Goal: Task Accomplishment & Management: Complete application form

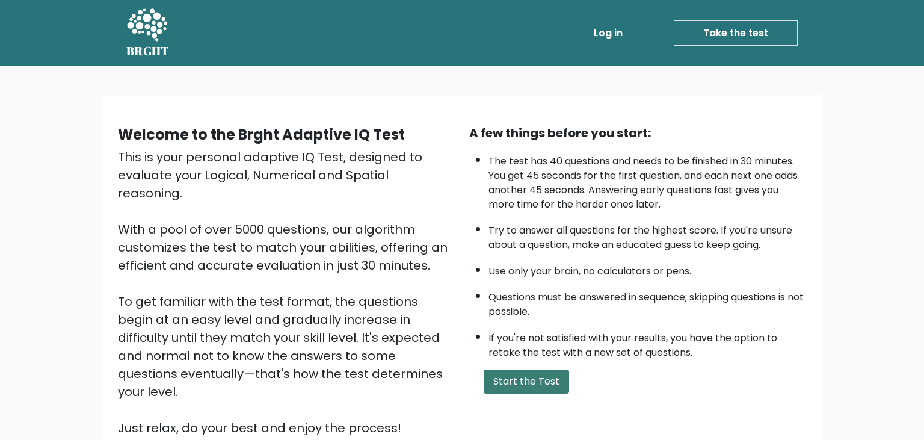
click at [551, 394] on button "Start the Test" at bounding box center [526, 382] width 85 height 24
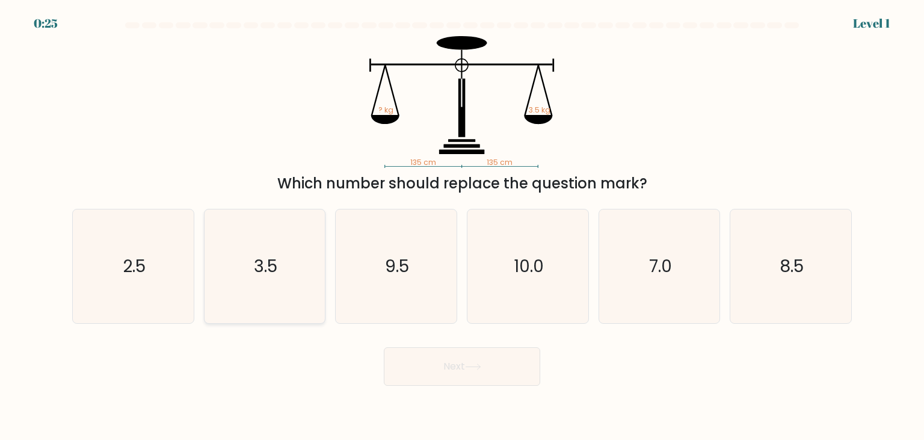
click at [263, 259] on text "3.5" at bounding box center [265, 266] width 23 height 24
click at [462, 226] on input "b. 3.5" at bounding box center [462, 223] width 1 height 6
radio input "true"
click at [454, 365] on button "Next" at bounding box center [462, 366] width 156 height 39
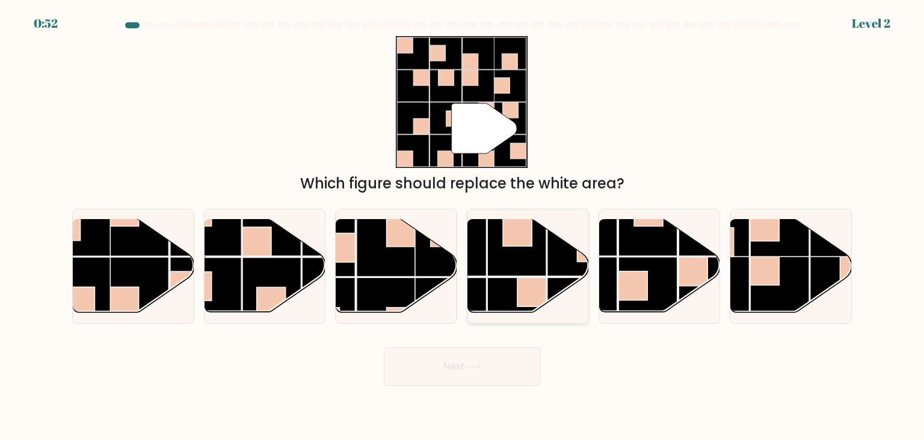
click at [533, 285] on rect at bounding box center [532, 291] width 29 height 29
click at [463, 226] on input "d." at bounding box center [462, 223] width 1 height 6
radio input "true"
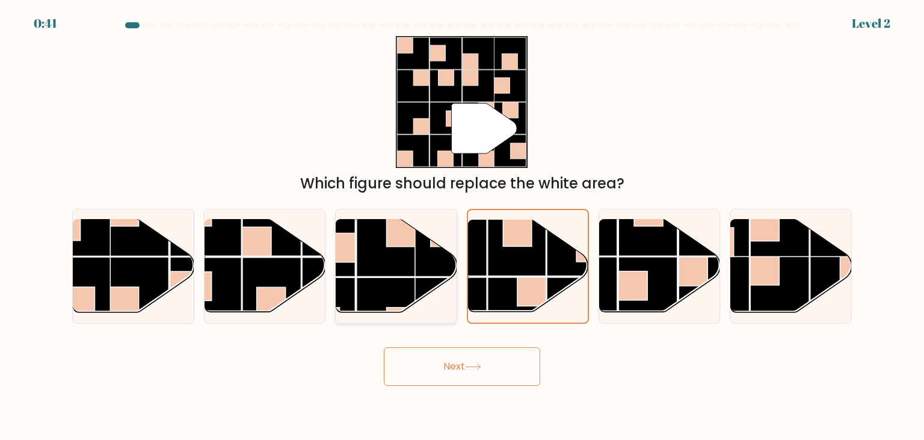
click at [373, 270] on rect at bounding box center [386, 247] width 59 height 59
click at [462, 226] on input "c." at bounding box center [462, 223] width 1 height 6
radio input "true"
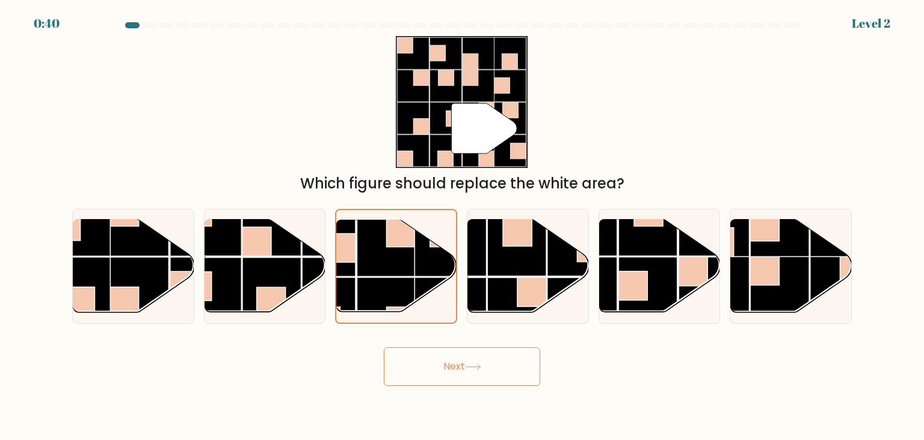
click at [490, 372] on button "Next" at bounding box center [462, 366] width 156 height 39
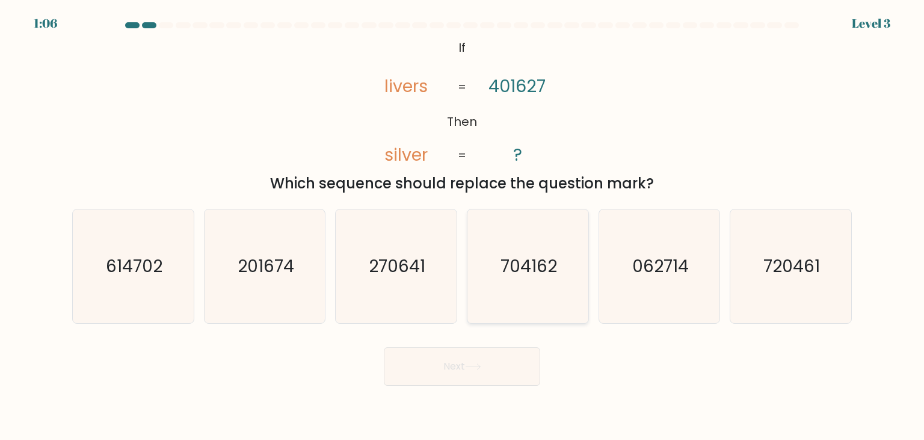
click at [528, 266] on text "704162" at bounding box center [529, 266] width 57 height 24
click at [463, 226] on input "d. 704162" at bounding box center [462, 223] width 1 height 6
radio input "true"
click at [453, 380] on button "Next" at bounding box center [462, 366] width 156 height 39
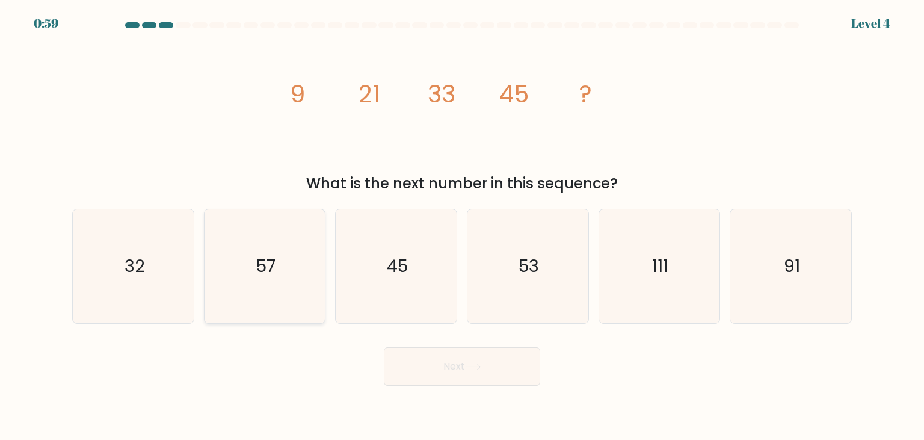
click at [252, 268] on icon "57" at bounding box center [264, 265] width 113 height 113
click at [462, 226] on input "b. 57" at bounding box center [462, 223] width 1 height 6
radio input "true"
click at [483, 359] on button "Next" at bounding box center [462, 366] width 156 height 39
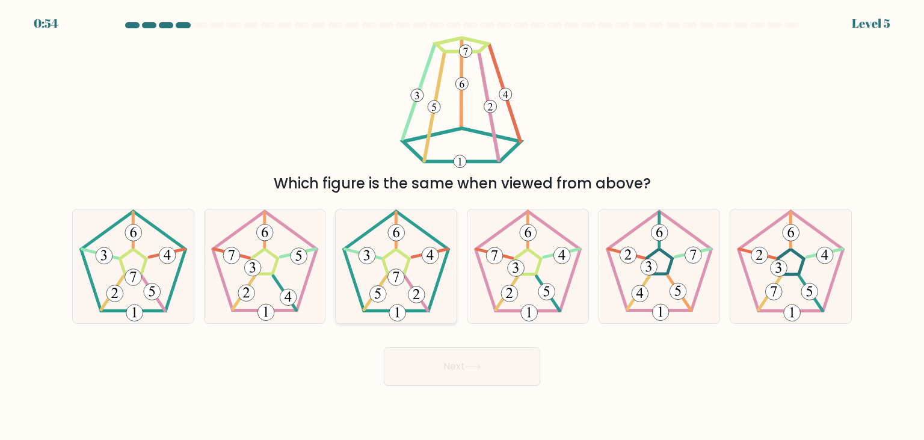
click at [429, 269] on icon at bounding box center [395, 265] width 113 height 113
click at [462, 226] on input "c." at bounding box center [462, 223] width 1 height 6
radio input "true"
click at [454, 362] on button "Next" at bounding box center [462, 366] width 156 height 39
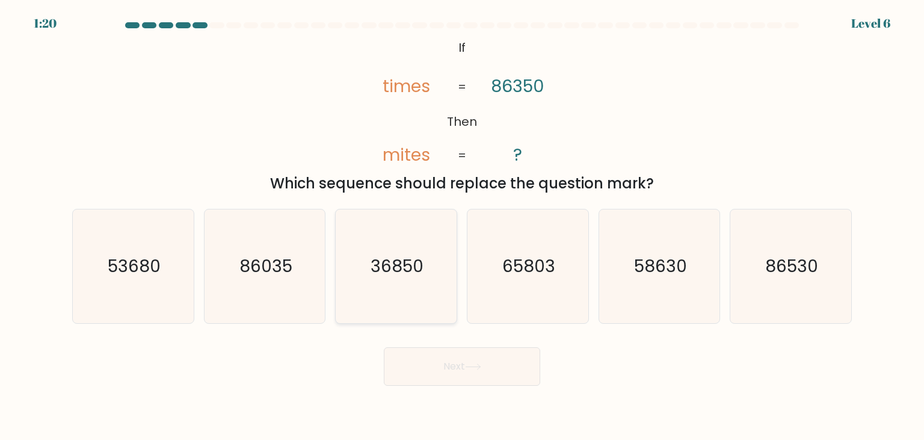
click at [384, 273] on text "36850" at bounding box center [397, 266] width 53 height 24
click at [462, 226] on input "c. 36850" at bounding box center [462, 223] width 1 height 6
radio input "true"
click at [447, 356] on button "Next" at bounding box center [462, 366] width 156 height 39
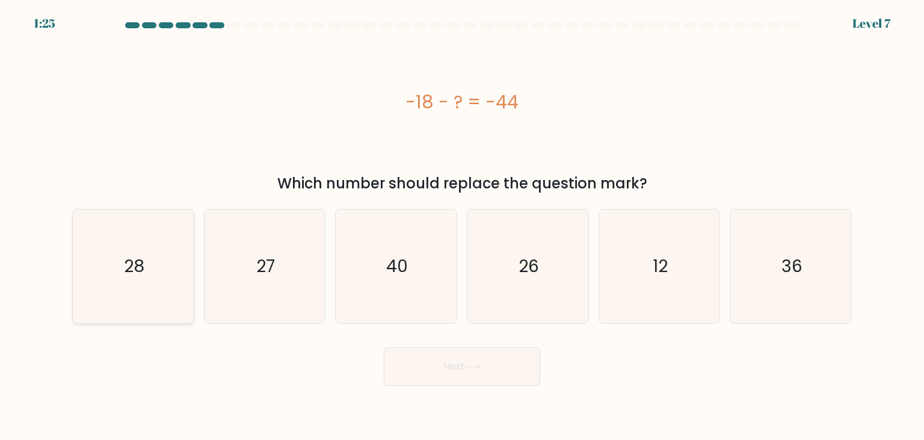
click at [158, 265] on icon "28" at bounding box center [132, 265] width 113 height 113
click at [462, 226] on input "a. 28" at bounding box center [462, 223] width 1 height 6
radio input "true"
click at [466, 366] on button "Next" at bounding box center [462, 366] width 156 height 39
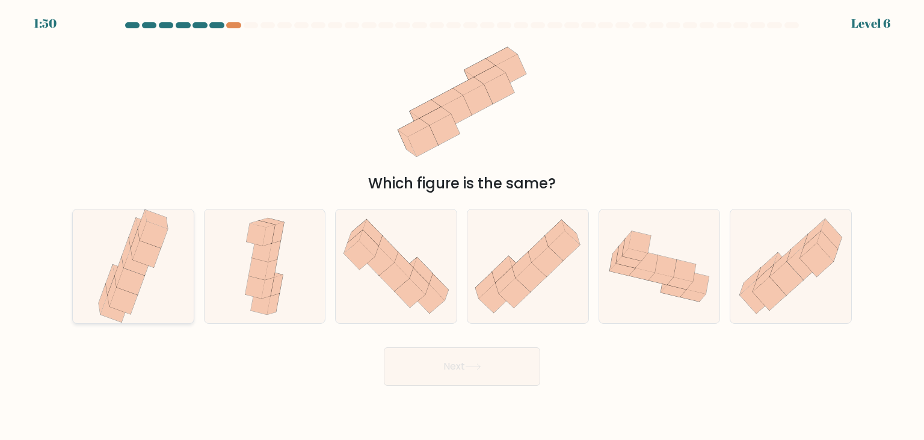
click at [141, 292] on icon at bounding box center [133, 265] width 76 height 113
click at [462, 226] on input "a." at bounding box center [462, 223] width 1 height 6
radio input "true"
click at [483, 362] on button "Next" at bounding box center [462, 366] width 156 height 39
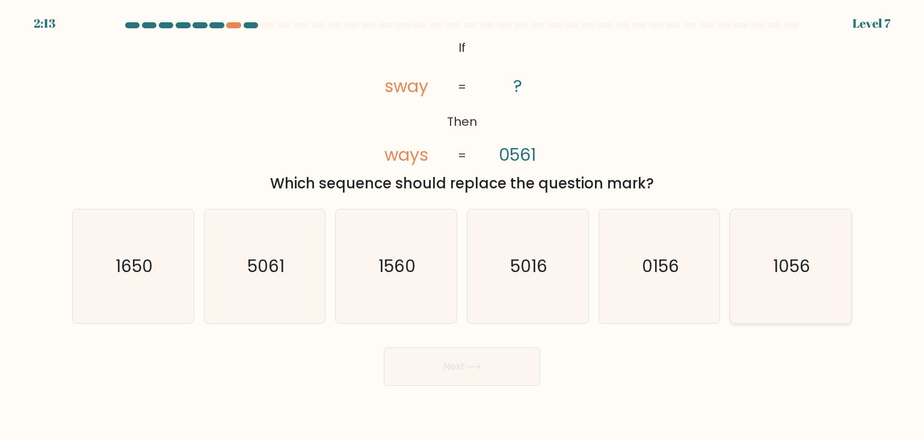
click at [762, 269] on icon "1056" at bounding box center [790, 265] width 113 height 113
click at [463, 226] on input "f. 1056" at bounding box center [462, 223] width 1 height 6
radio input "true"
click at [485, 358] on button "Next" at bounding box center [462, 366] width 156 height 39
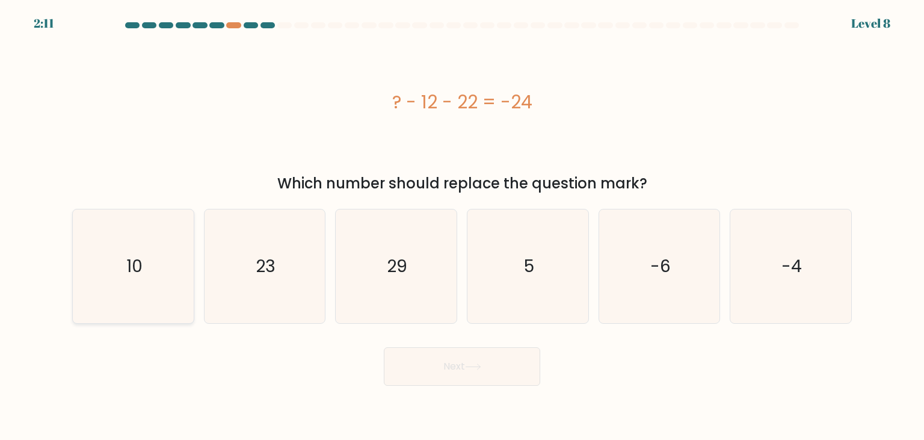
click at [126, 297] on icon "10" at bounding box center [132, 265] width 113 height 113
click at [462, 226] on input "a. 10" at bounding box center [462, 223] width 1 height 6
radio input "true"
click at [447, 367] on button "Next" at bounding box center [462, 366] width 156 height 39
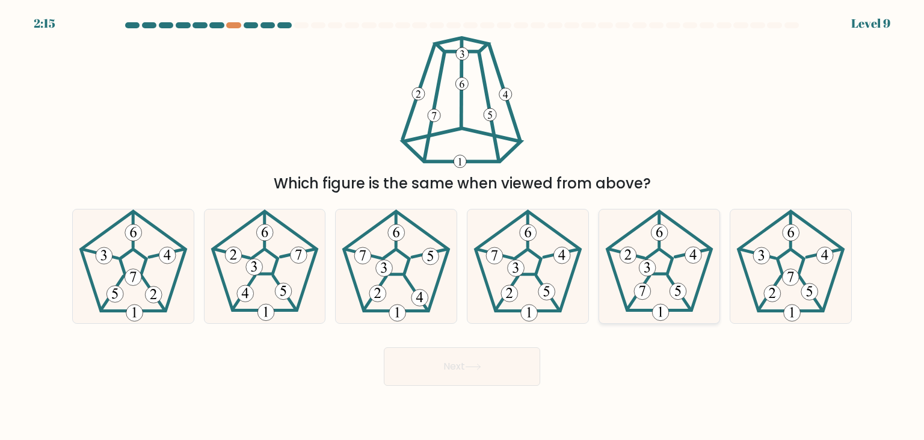
click at [665, 288] on icon at bounding box center [659, 265] width 113 height 113
click at [463, 226] on input "e." at bounding box center [462, 223] width 1 height 6
radio input "true"
click at [451, 363] on button "Next" at bounding box center [462, 366] width 156 height 39
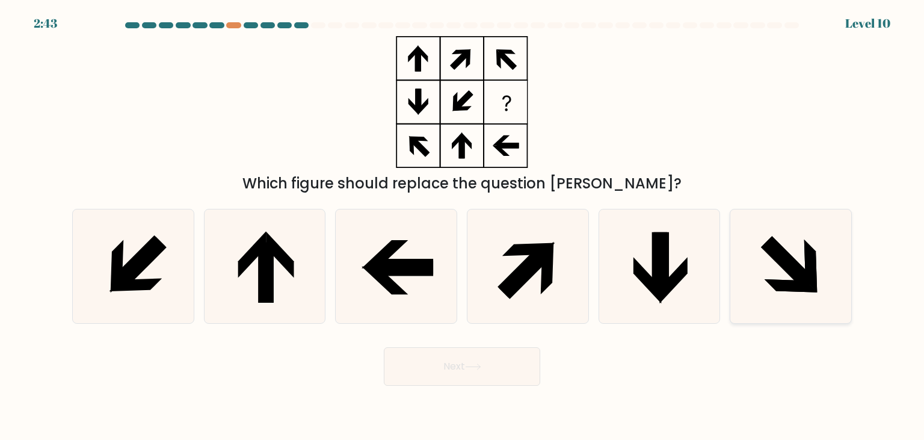
click at [805, 259] on icon at bounding box center [790, 265] width 113 height 113
click at [463, 226] on input "f." at bounding box center [462, 223] width 1 height 6
radio input "true"
click at [468, 370] on icon at bounding box center [473, 367] width 16 height 7
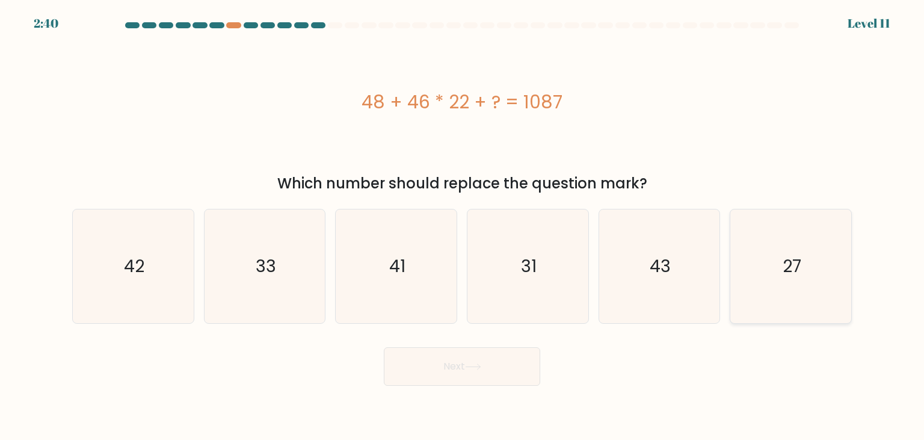
click at [797, 259] on text "27" at bounding box center [792, 266] width 19 height 24
click at [463, 226] on input "f. 27" at bounding box center [462, 223] width 1 height 6
radio input "true"
click at [413, 368] on button "Next" at bounding box center [462, 366] width 156 height 39
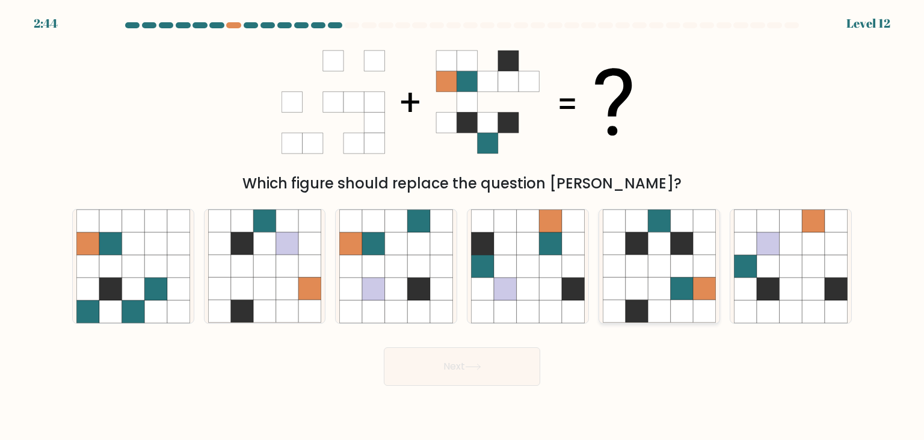
click at [673, 250] on icon at bounding box center [682, 243] width 23 height 23
click at [463, 226] on input "e." at bounding box center [462, 223] width 1 height 6
radio input "true"
click at [456, 370] on button "Next" at bounding box center [462, 366] width 156 height 39
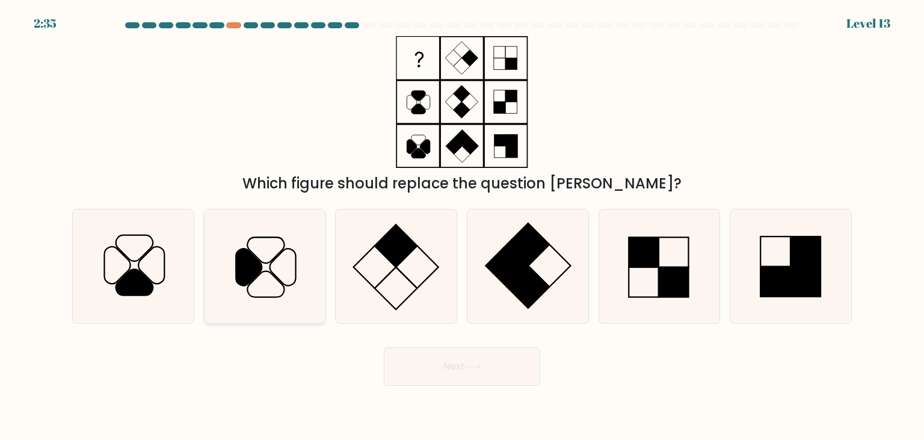
click at [293, 288] on icon at bounding box center [264, 265] width 113 height 113
click at [462, 226] on input "b." at bounding box center [462, 223] width 1 height 6
radio input "true"
click at [503, 361] on button "Next" at bounding box center [462, 366] width 156 height 39
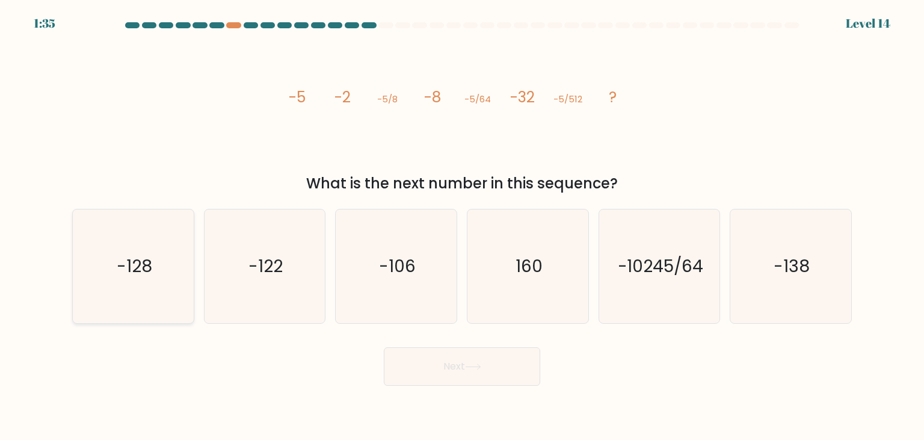
click at [163, 274] on icon "-128" at bounding box center [132, 265] width 113 height 113
click at [462, 226] on input "a. -128" at bounding box center [462, 223] width 1 height 6
radio input "true"
click at [439, 362] on button "Next" at bounding box center [462, 366] width 156 height 39
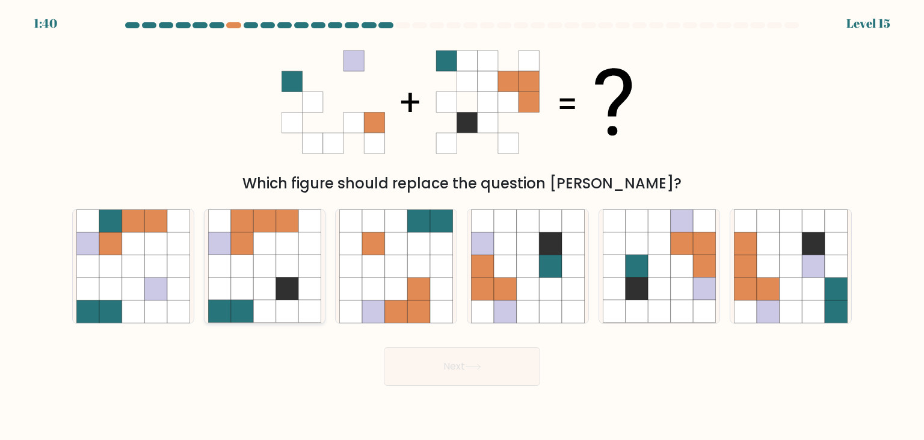
click at [264, 246] on icon at bounding box center [264, 243] width 23 height 23
click at [462, 226] on input "b." at bounding box center [462, 223] width 1 height 6
radio input "true"
click at [514, 358] on button "Next" at bounding box center [462, 366] width 156 height 39
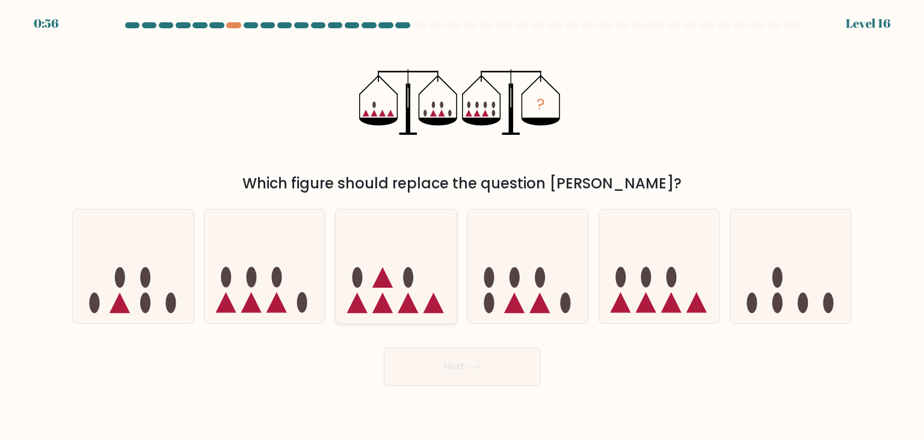
click at [432, 283] on icon at bounding box center [396, 266] width 121 height 100
click at [462, 226] on input "c." at bounding box center [462, 223] width 1 height 6
radio input "true"
click at [488, 372] on button "Next" at bounding box center [462, 366] width 156 height 39
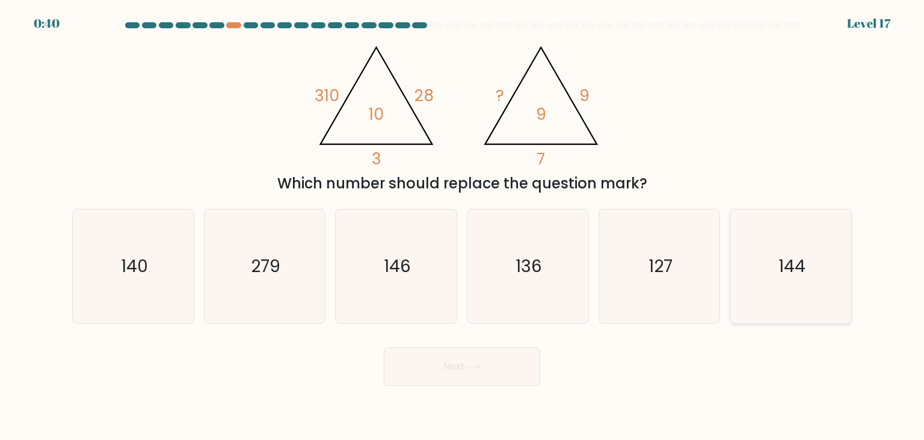
click at [775, 246] on icon "144" at bounding box center [790, 265] width 113 height 113
click at [463, 226] on input "f. 144" at bounding box center [462, 223] width 1 height 6
radio input "true"
click at [436, 365] on button "Next" at bounding box center [462, 366] width 156 height 39
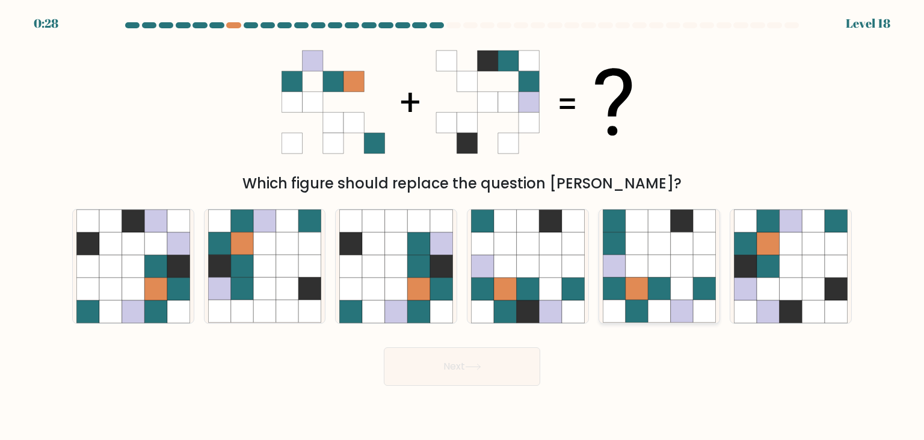
click at [679, 284] on icon at bounding box center [682, 288] width 23 height 23
click at [463, 226] on input "e." at bounding box center [462, 223] width 1 height 6
radio input "true"
click at [546, 284] on icon at bounding box center [550, 288] width 23 height 23
click at [463, 226] on input "d." at bounding box center [462, 223] width 1 height 6
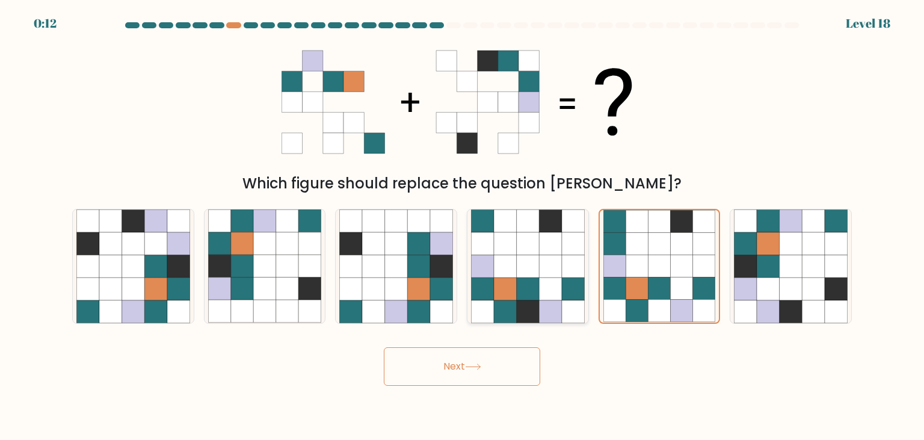
radio input "true"
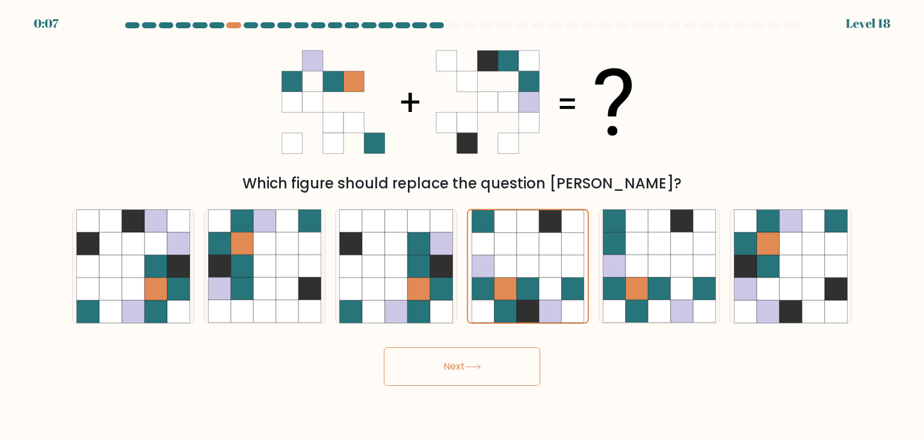
click at [495, 374] on button "Next" at bounding box center [462, 366] width 156 height 39
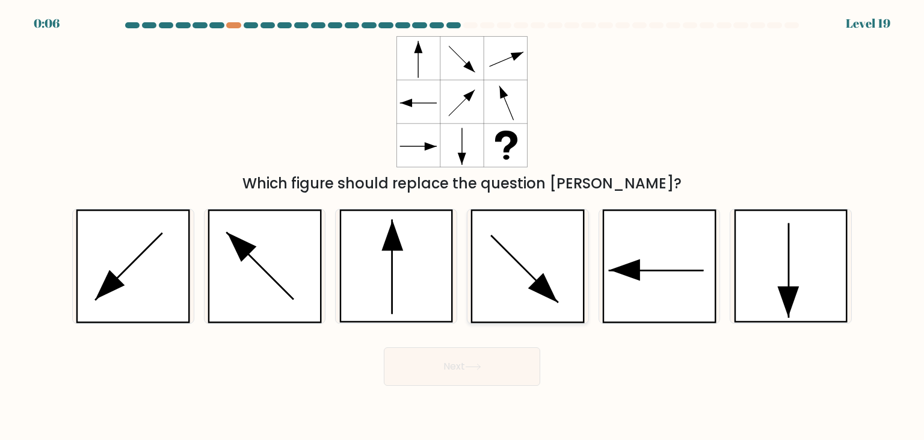
click at [562, 276] on icon at bounding box center [528, 265] width 114 height 113
click at [463, 226] on input "d." at bounding box center [462, 223] width 1 height 6
radio input "true"
click at [477, 375] on button "Next" at bounding box center [462, 366] width 156 height 39
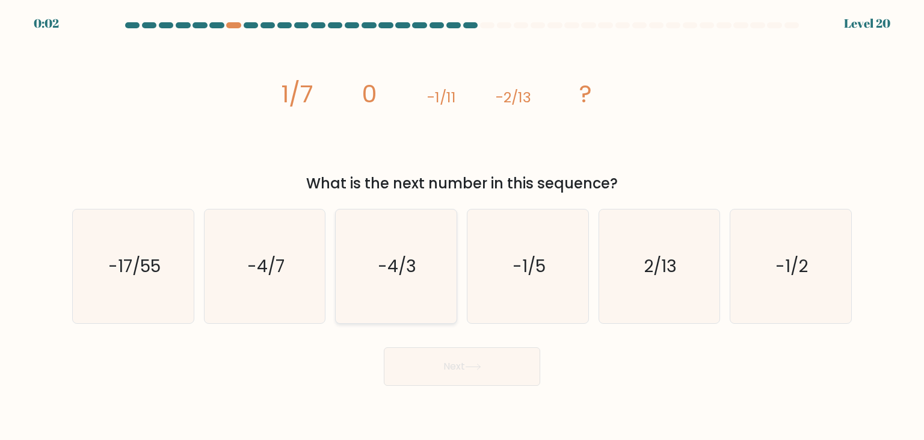
click at [408, 261] on text "-4/3" at bounding box center [398, 266] width 39 height 24
click at [462, 226] on input "c. -4/3" at bounding box center [462, 223] width 1 height 6
radio input "true"
click at [415, 267] on text "-4/3" at bounding box center [397, 266] width 39 height 23
click at [462, 226] on input "c. -4/3" at bounding box center [462, 223] width 1 height 6
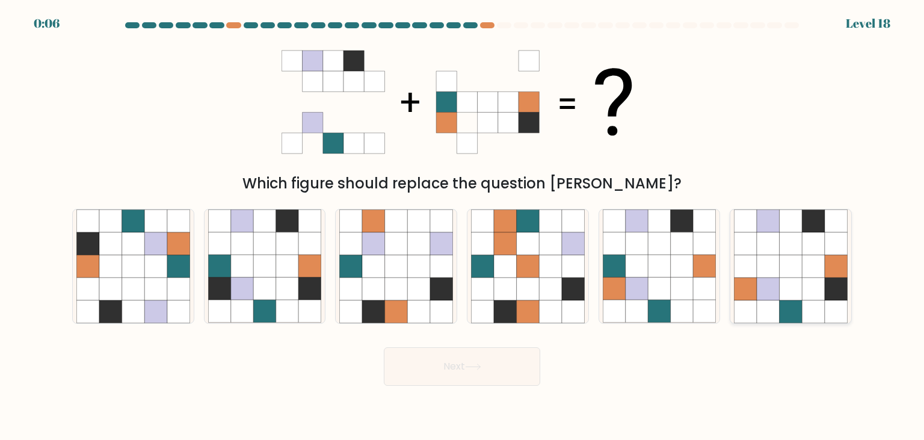
click at [805, 289] on icon at bounding box center [813, 288] width 23 height 23
click at [463, 226] on input "f." at bounding box center [462, 223] width 1 height 6
radio input "true"
click at [427, 374] on button "Next" at bounding box center [462, 366] width 156 height 39
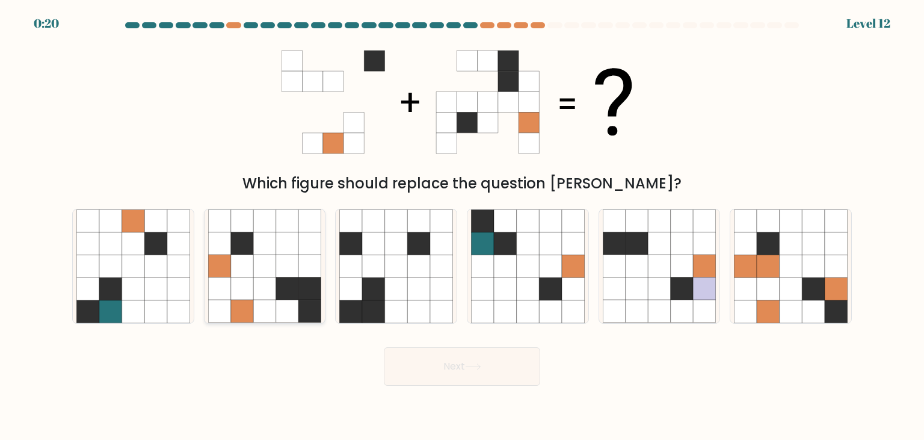
click at [299, 294] on icon at bounding box center [310, 288] width 23 height 23
click at [462, 226] on input "b." at bounding box center [462, 223] width 1 height 6
radio input "true"
click at [460, 365] on button "Next" at bounding box center [462, 366] width 156 height 39
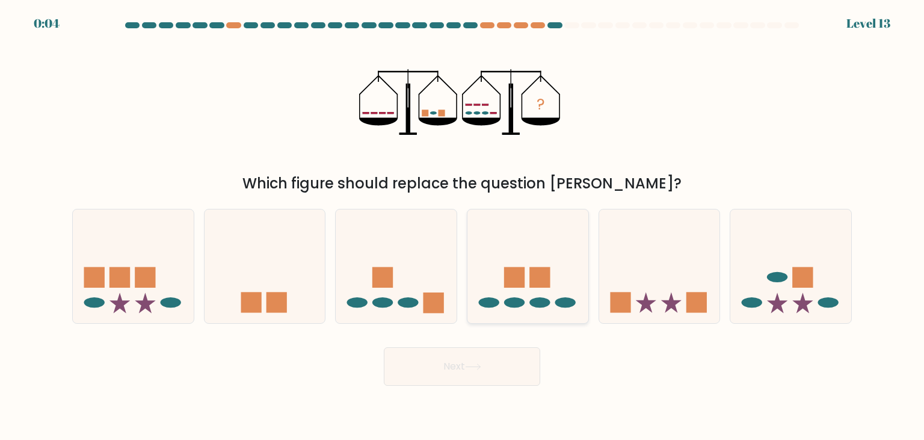
click at [562, 243] on icon at bounding box center [528, 266] width 121 height 100
click at [463, 226] on input "d." at bounding box center [462, 223] width 1 height 6
radio input "true"
click at [506, 372] on button "Next" at bounding box center [462, 366] width 156 height 39
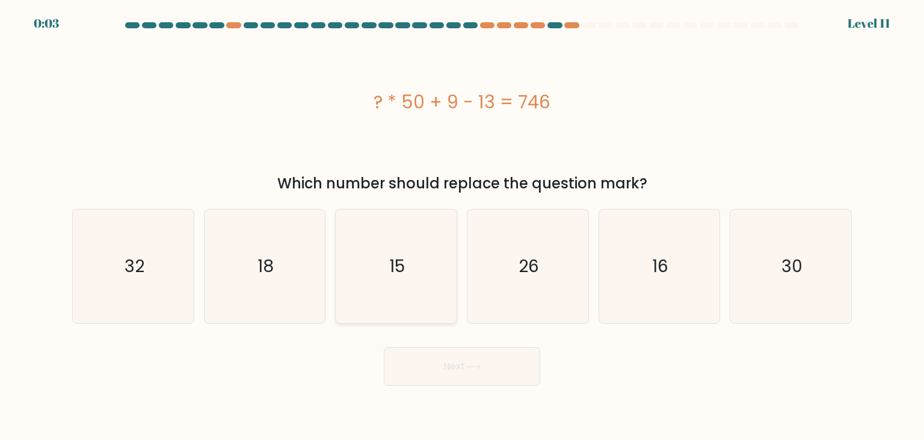
click at [374, 265] on icon "15" at bounding box center [395, 265] width 113 height 113
click at [462, 226] on input "c. 15" at bounding box center [462, 223] width 1 height 6
radio input "true"
click at [476, 364] on button "Next" at bounding box center [462, 366] width 156 height 39
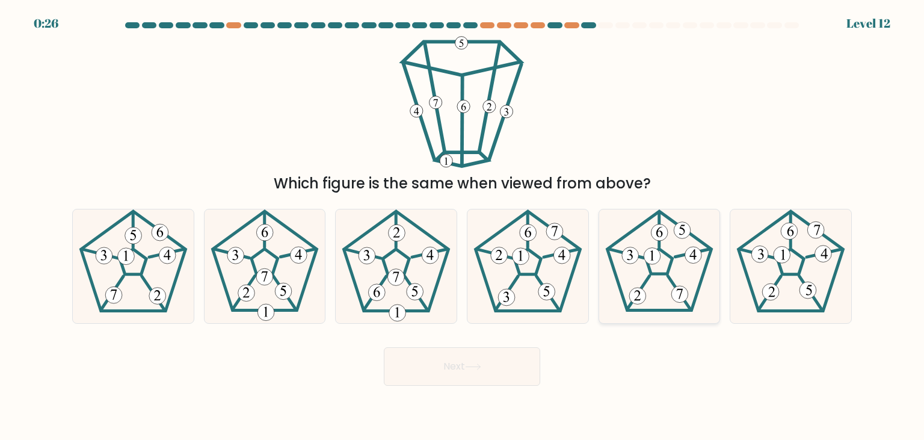
drag, startPoint x: 668, startPoint y: 264, endPoint x: 635, endPoint y: 299, distance: 48.1
click at [669, 264] on icon at bounding box center [659, 265] width 113 height 113
click at [463, 226] on input "e." at bounding box center [462, 223] width 1 height 6
radio input "true"
click at [464, 369] on button "Next" at bounding box center [462, 366] width 156 height 39
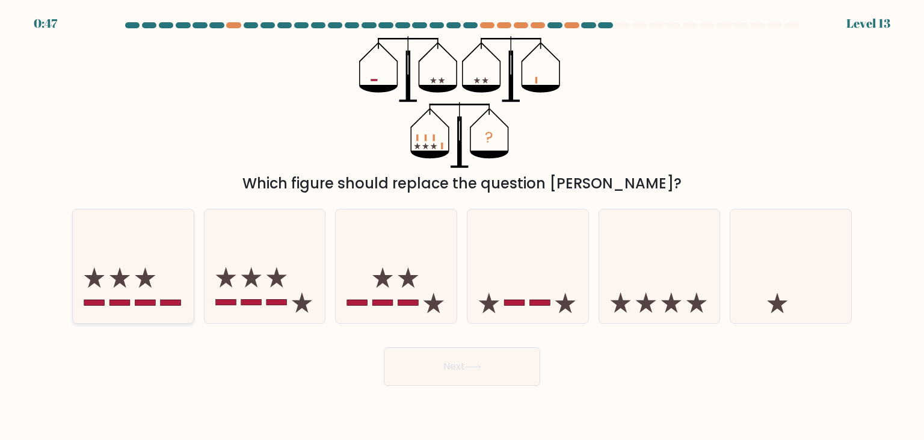
click at [159, 301] on icon at bounding box center [133, 266] width 121 height 100
click at [462, 226] on input "a." at bounding box center [462, 223] width 1 height 6
radio input "true"
click at [465, 370] on button "Next" at bounding box center [462, 366] width 156 height 39
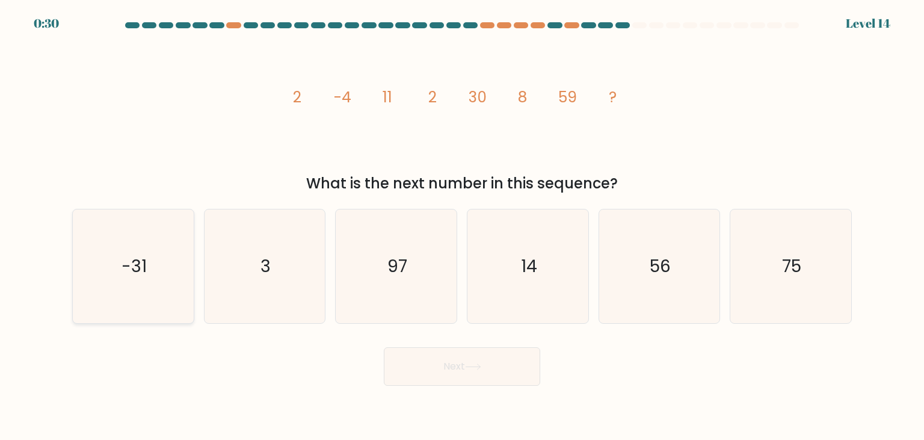
click at [176, 270] on icon "-31" at bounding box center [132, 265] width 113 height 113
click at [462, 226] on input "a. -31" at bounding box center [462, 223] width 1 height 6
radio input "true"
click at [456, 350] on button "Next" at bounding box center [462, 366] width 156 height 39
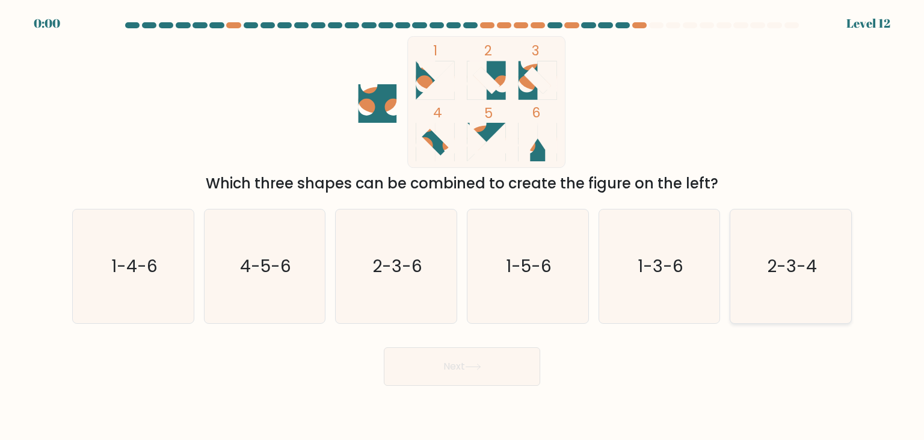
click at [772, 264] on text "2-3-4" at bounding box center [792, 266] width 50 height 24
click at [463, 226] on input "f. 2-3-4" at bounding box center [462, 223] width 1 height 6
radio input "true"
click at [512, 364] on button "Next" at bounding box center [462, 366] width 156 height 39
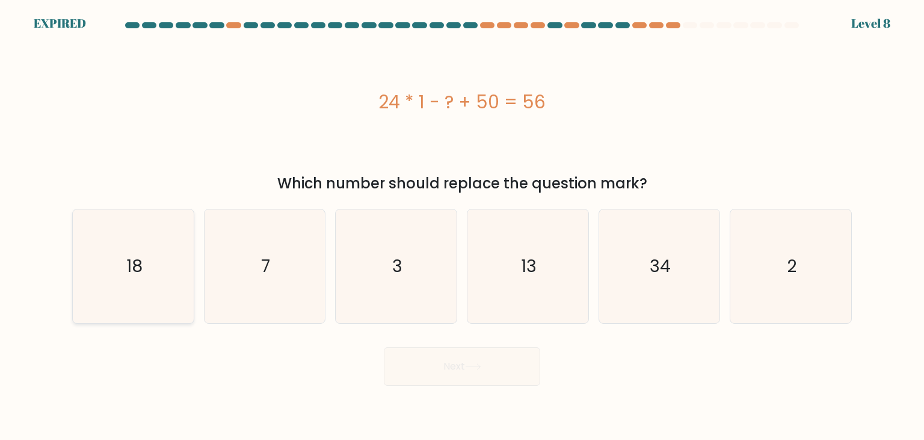
click at [155, 242] on icon "18" at bounding box center [132, 265] width 113 height 113
click at [462, 226] on input "a. 18" at bounding box center [462, 223] width 1 height 6
radio input "true"
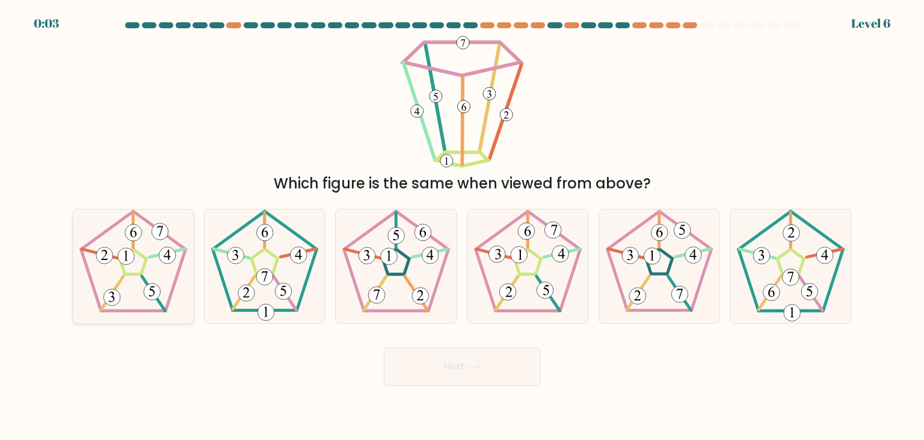
click at [133, 261] on 552 at bounding box center [126, 256] width 17 height 17
click at [462, 226] on input "a." at bounding box center [462, 223] width 1 height 6
radio input "true"
click at [485, 368] on button "Next" at bounding box center [462, 366] width 156 height 39
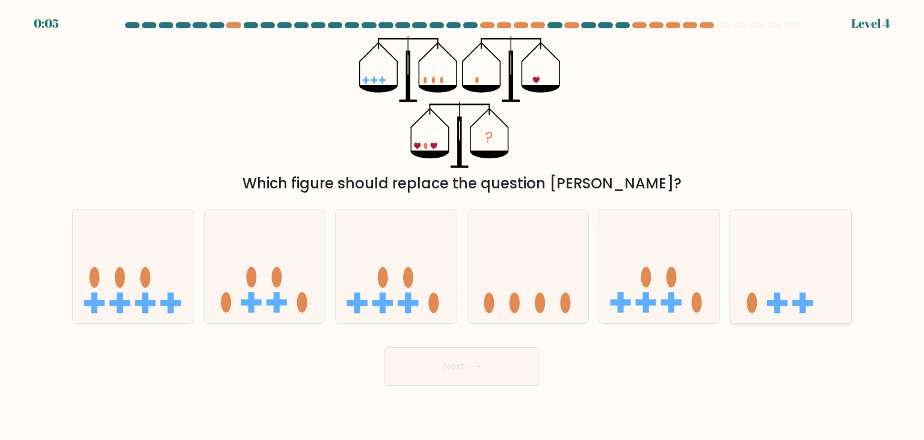
click at [779, 297] on rect at bounding box center [778, 303] width 6 height 20
click at [463, 226] on input "f." at bounding box center [462, 223] width 1 height 6
radio input "true"
click at [449, 383] on button "Next" at bounding box center [462, 366] width 156 height 39
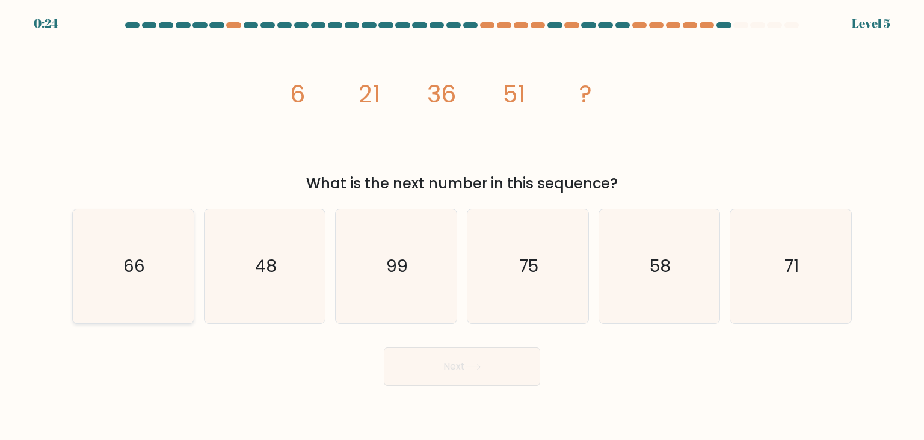
click at [147, 255] on icon "66" at bounding box center [132, 265] width 113 height 113
click at [462, 226] on input "a. 66" at bounding box center [462, 223] width 1 height 6
radio input "true"
click at [448, 377] on button "Next" at bounding box center [462, 366] width 156 height 39
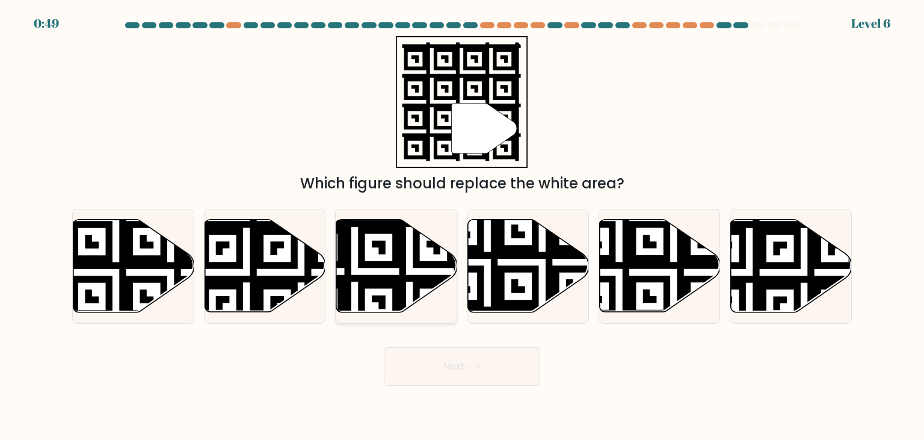
click at [402, 278] on icon at bounding box center [355, 216] width 219 height 219
click at [462, 226] on input "c." at bounding box center [462, 223] width 1 height 6
radio input "true"
click at [473, 361] on button "Next" at bounding box center [462, 366] width 156 height 39
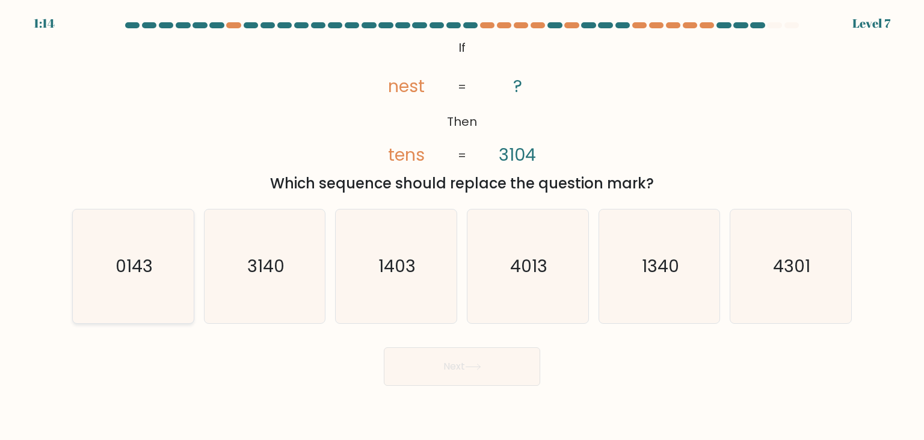
click at [159, 271] on icon "0143" at bounding box center [132, 265] width 113 height 113
click at [462, 226] on input "a. 0143" at bounding box center [462, 223] width 1 height 6
radio input "true"
click at [501, 366] on button "Next" at bounding box center [462, 366] width 156 height 39
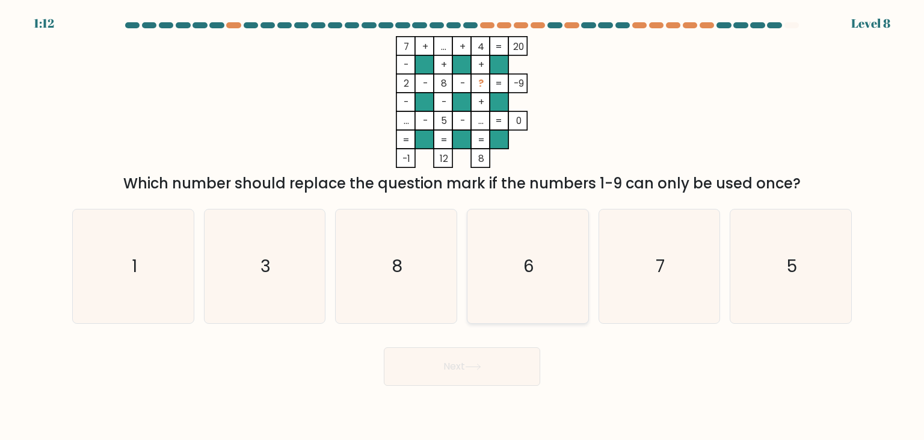
click at [521, 256] on icon "6" at bounding box center [527, 265] width 113 height 113
click at [463, 226] on input "d. 6" at bounding box center [462, 223] width 1 height 6
radio input "true"
click at [442, 283] on icon "8" at bounding box center [395, 265] width 113 height 113
click at [462, 226] on input "c. 8" at bounding box center [462, 223] width 1 height 6
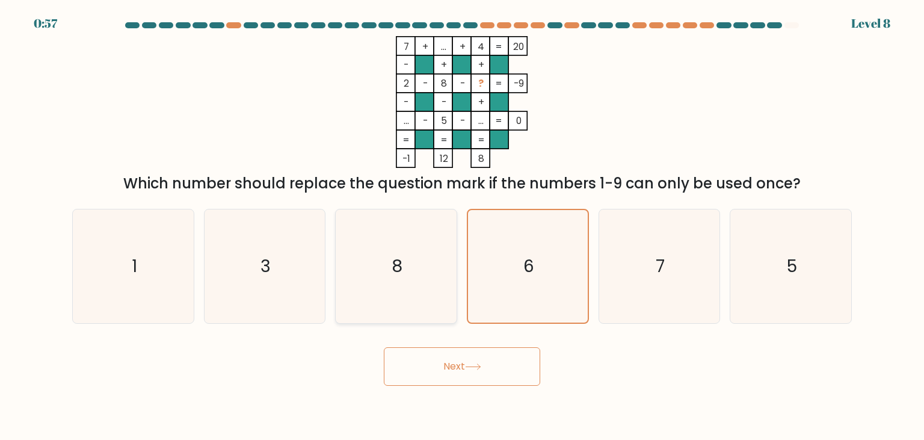
radio input "true"
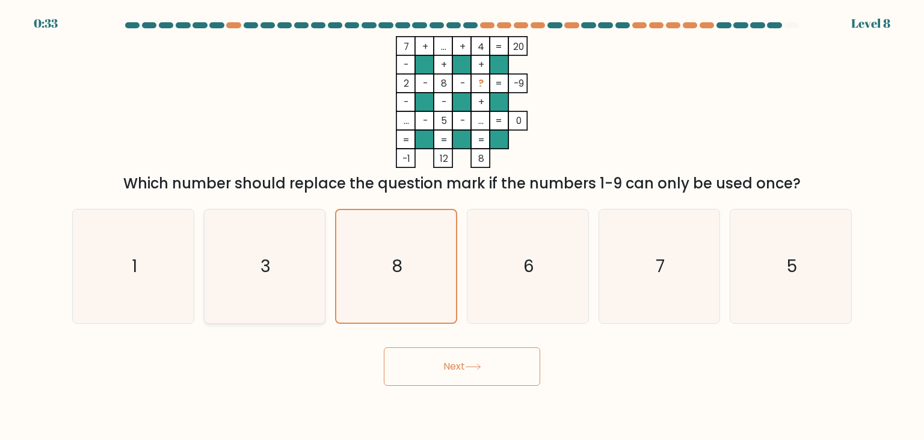
click at [282, 263] on icon "3" at bounding box center [264, 265] width 113 height 113
click at [462, 226] on input "b. 3" at bounding box center [462, 223] width 1 height 6
radio input "true"
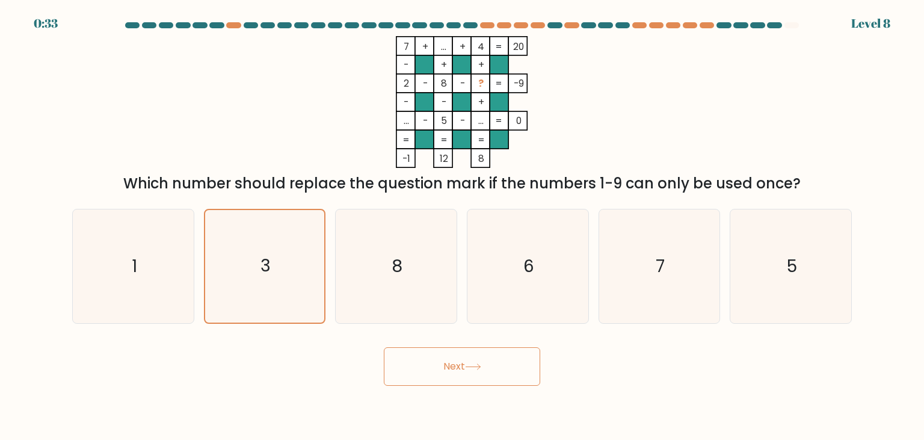
click at [503, 373] on button "Next" at bounding box center [462, 366] width 156 height 39
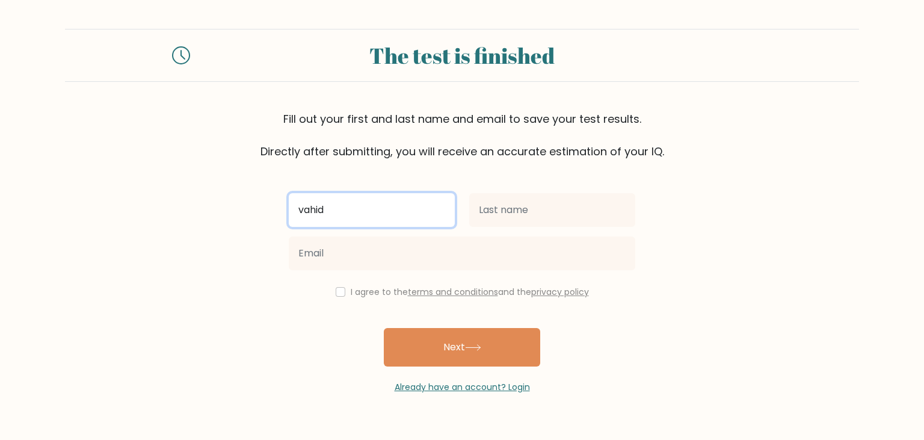
type input "vahid"
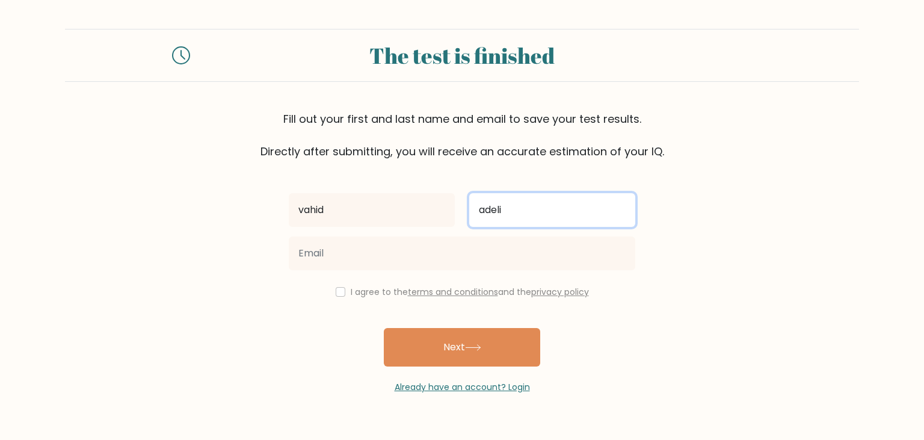
type input "adeli"
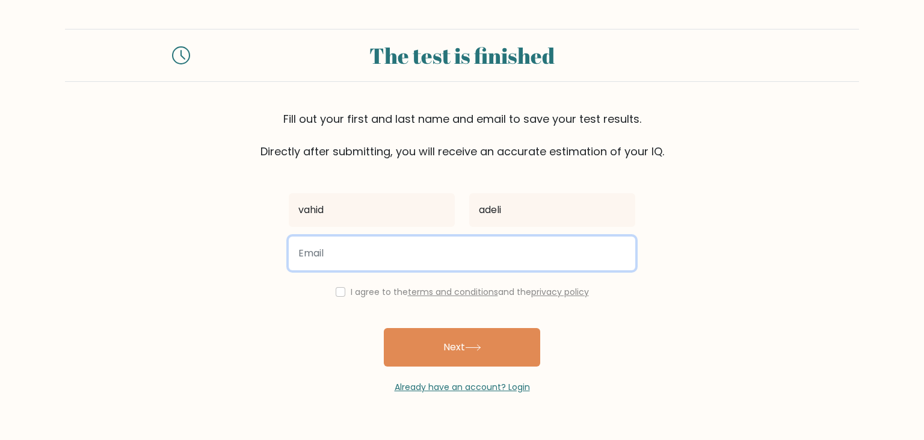
click at [401, 252] on input "email" at bounding box center [462, 254] width 347 height 34
click at [423, 256] on input "[EMAIL_ADDRESS][DOMAIN_NAME]" at bounding box center [462, 254] width 347 height 34
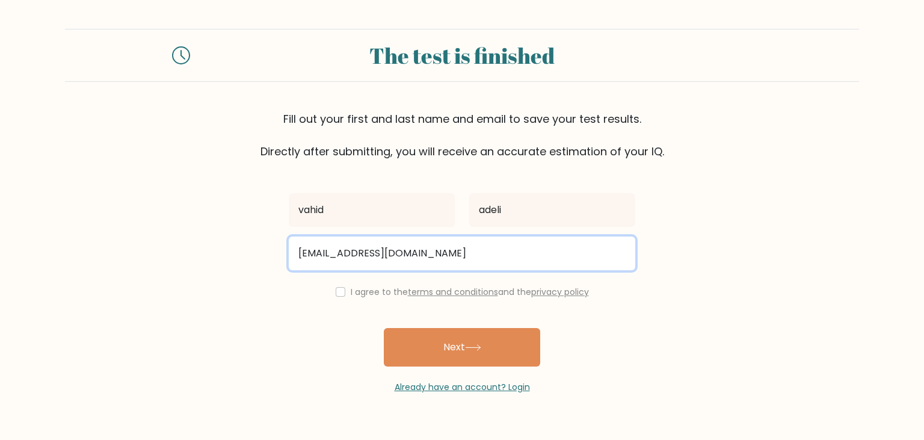
type input "[EMAIL_ADDRESS][DOMAIN_NAME]"
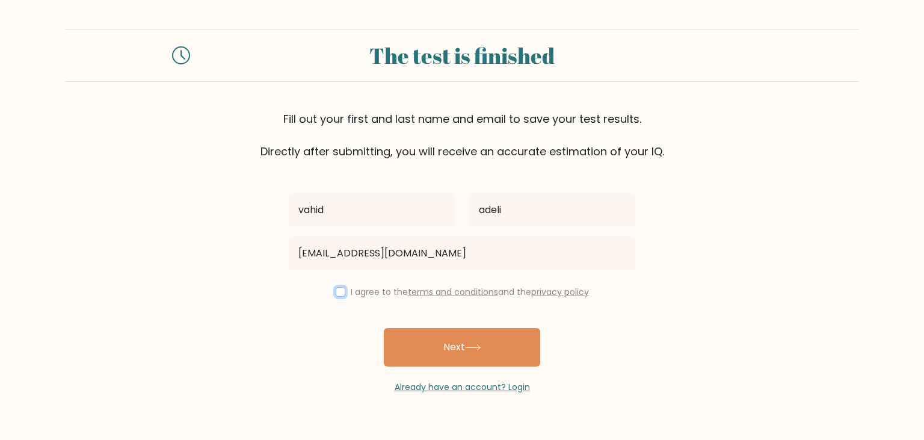
click at [341, 291] on input "checkbox" at bounding box center [341, 292] width 10 height 10
checkbox input "true"
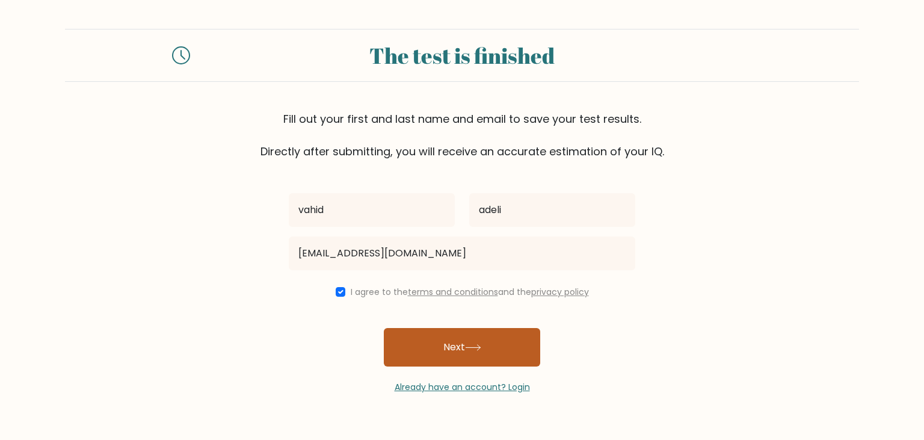
click at [444, 341] on button "Next" at bounding box center [462, 347] width 156 height 39
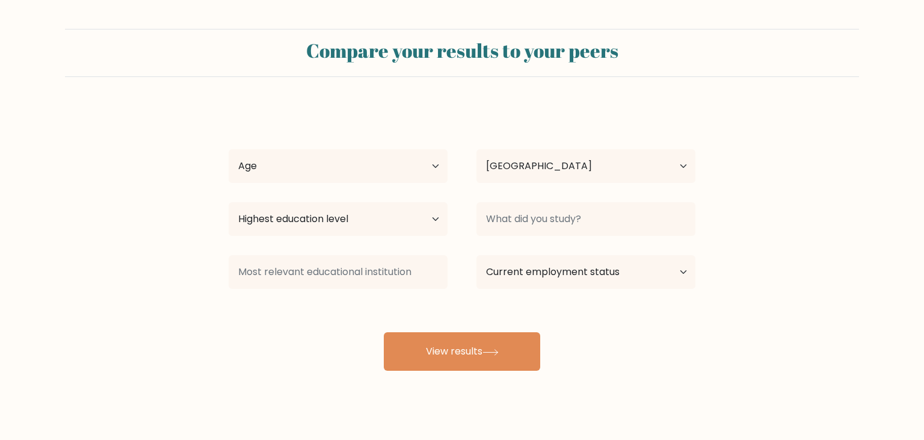
select select "DK"
select select "35_44"
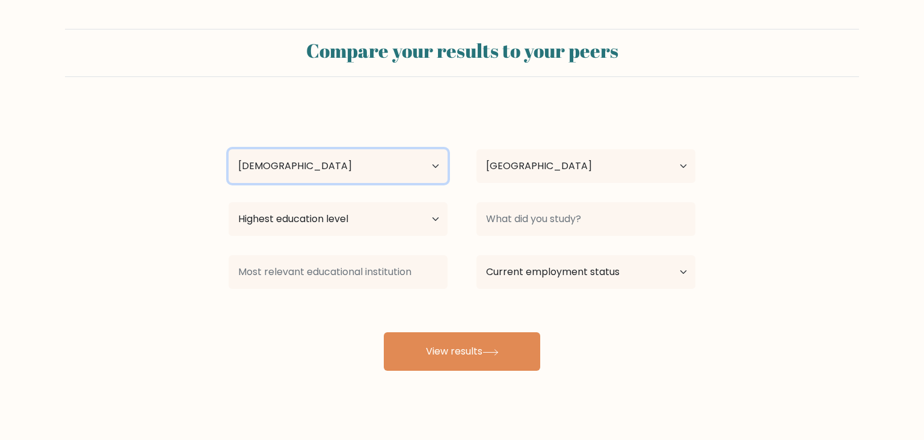
click option "[DEMOGRAPHIC_DATA]" at bounding box center [0, 0] width 0 height 0
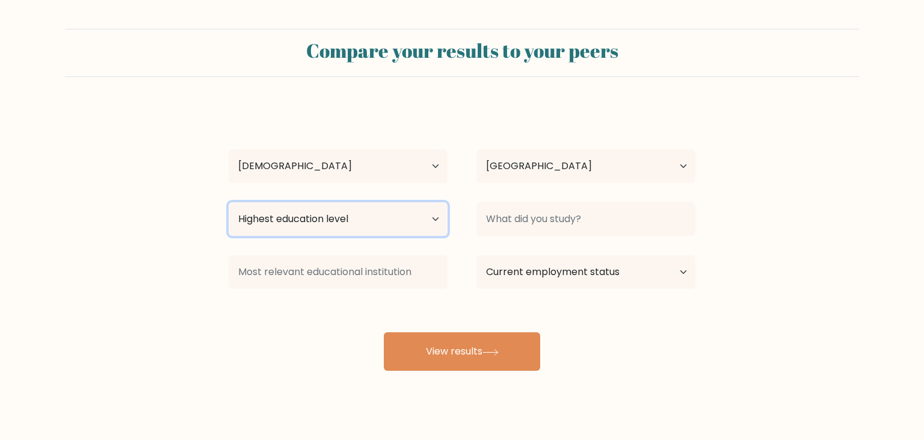
click at [229, 202] on select "Highest education level No schooling Primary Lower Secondary Upper Secondary Oc…" at bounding box center [338, 219] width 219 height 34
select select "bachelors_degree"
click option "Bachelor's degree" at bounding box center [0, 0] width 0 height 0
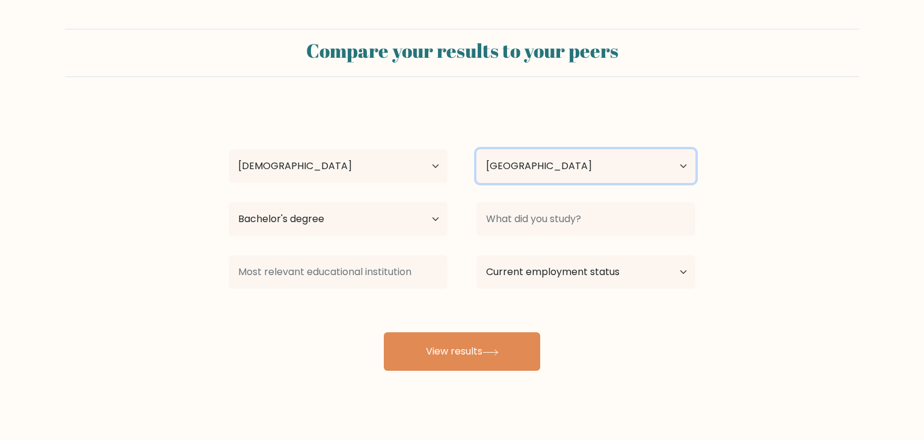
select select "IR"
click option "[GEOGRAPHIC_DATA]" at bounding box center [0, 0] width 0 height 0
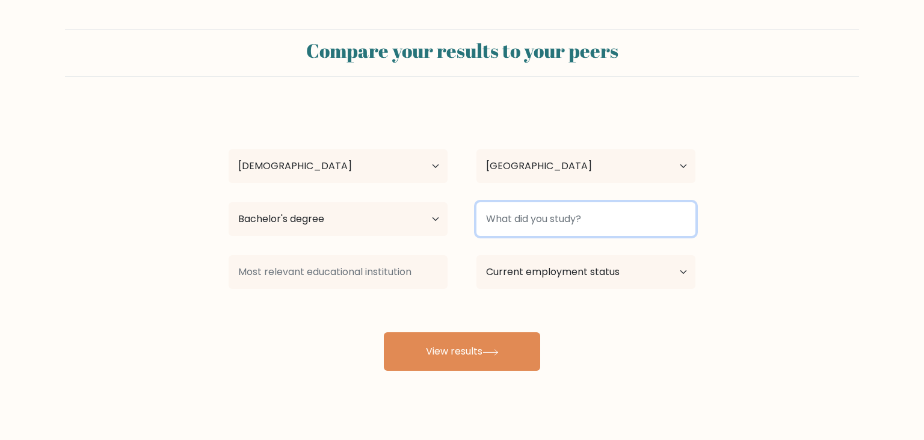
click at [562, 225] on input at bounding box center [586, 219] width 219 height 34
type input "e"
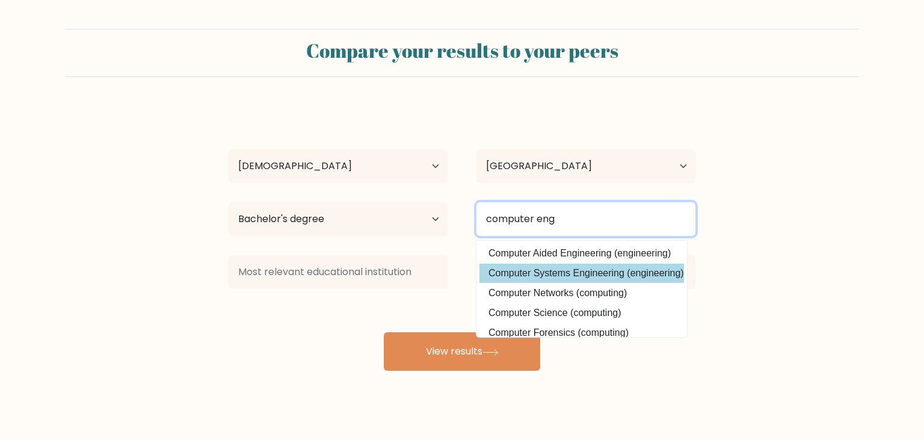
type input "computer eng"
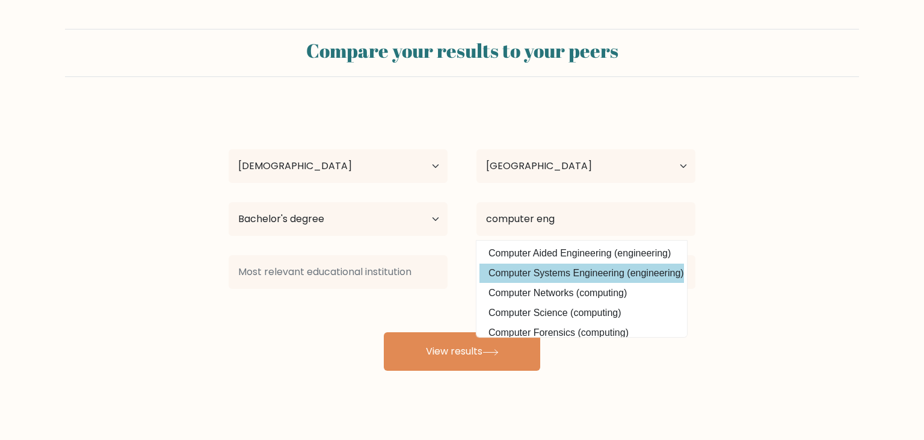
click at [601, 267] on div "vahid adeli Age Under 18 years old 18-24 years old 25-34 years old 35-44 years …" at bounding box center [461, 238] width 481 height 265
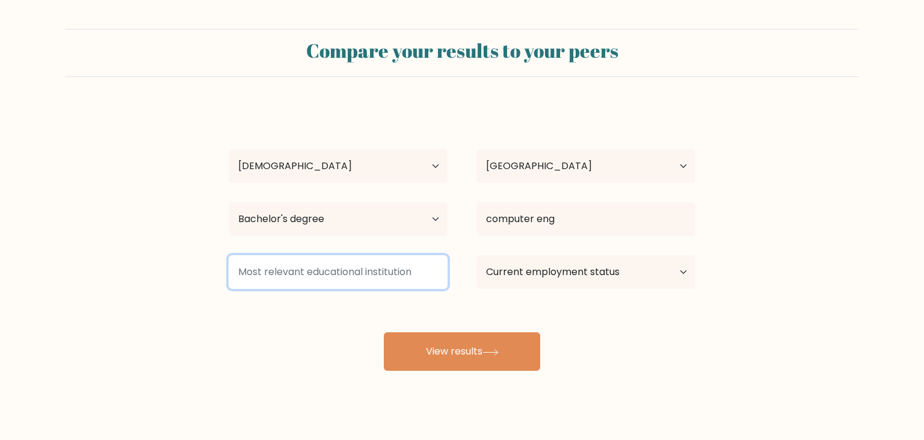
click at [399, 264] on input at bounding box center [338, 272] width 219 height 34
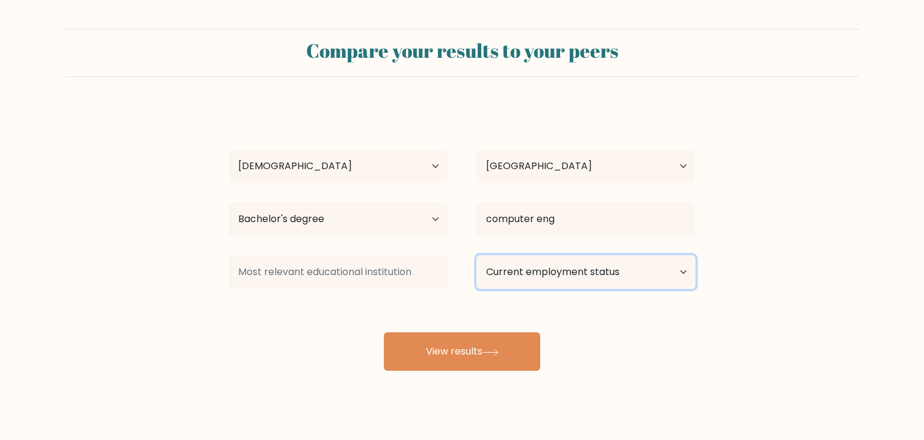
click at [477, 255] on select "Current employment status Employed Student Retired Other / prefer not to answer" at bounding box center [586, 272] width 219 height 34
select select "employed"
click option "Employed" at bounding box center [0, 0] width 0 height 0
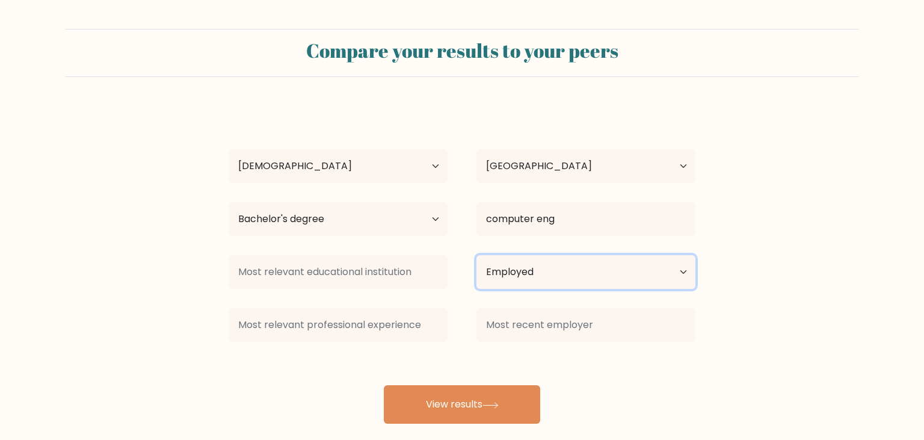
scroll to position [16, 0]
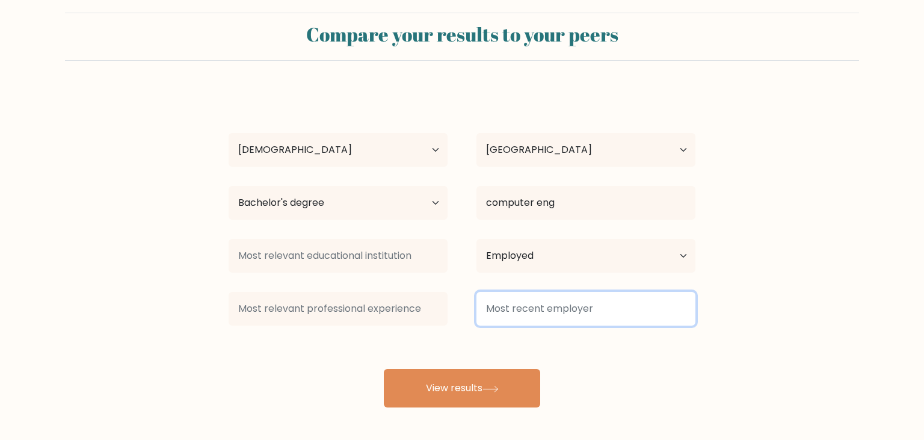
click at [531, 295] on input at bounding box center [586, 309] width 219 height 34
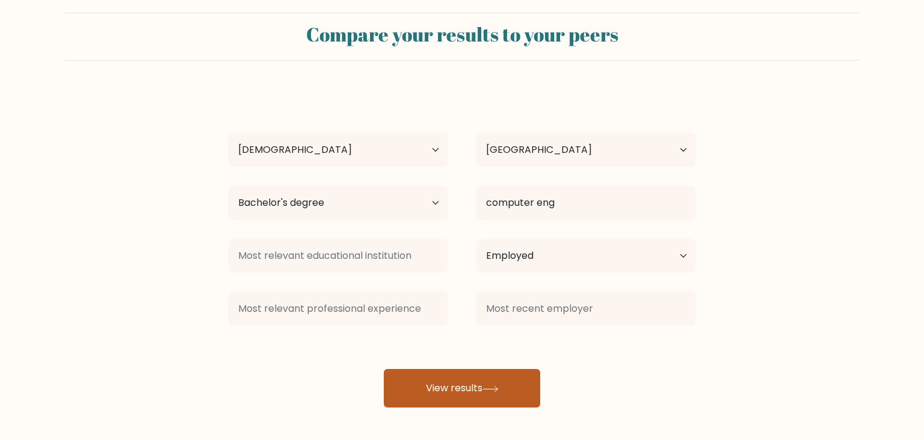
click at [460, 382] on button "View results" at bounding box center [462, 388] width 156 height 39
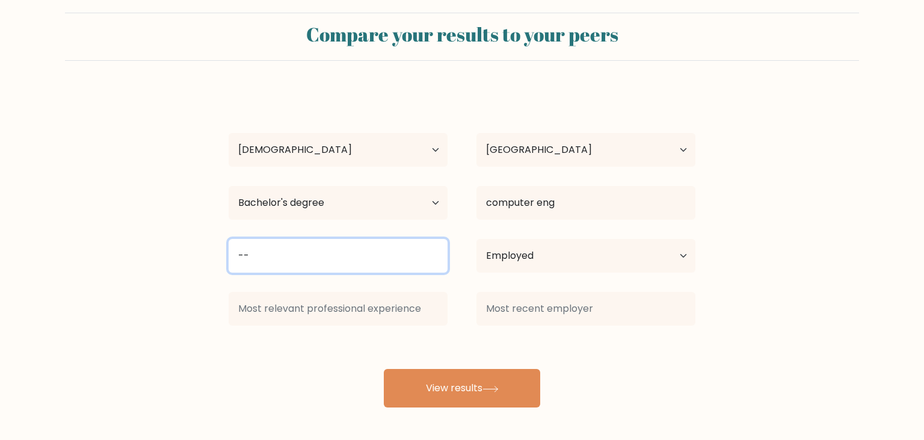
type input "--"
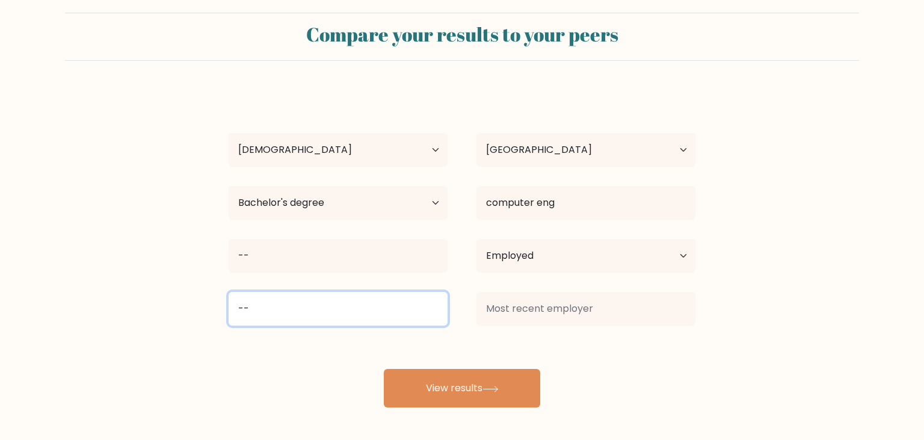
type input "--"
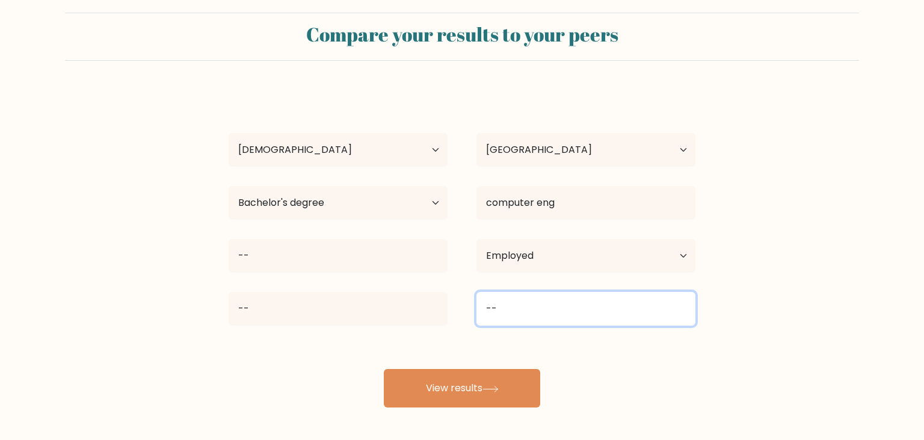
type input "--"
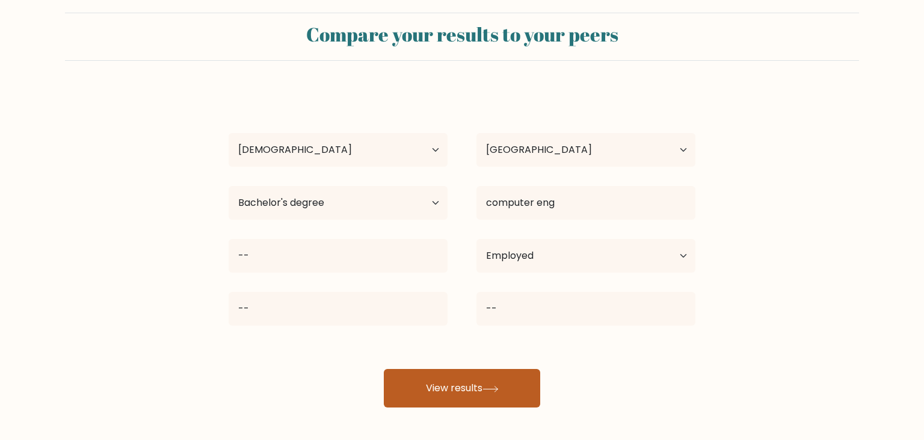
click at [446, 383] on button "View results" at bounding box center [462, 388] width 156 height 39
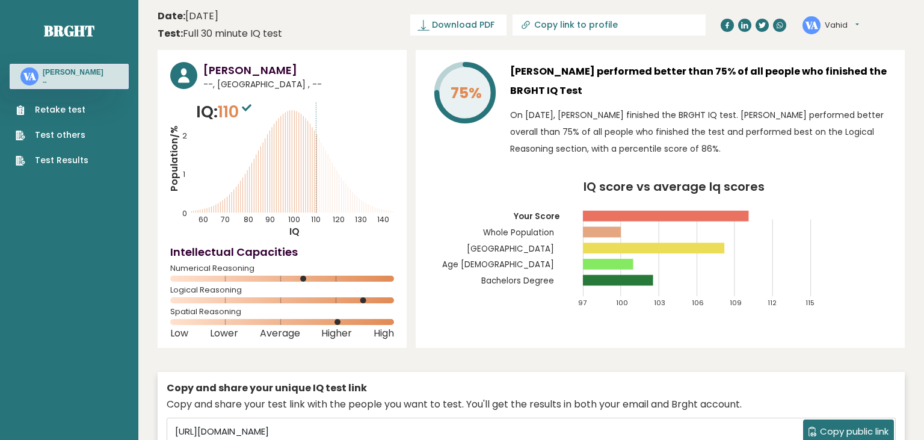
click at [853, 28] on button "Vahid" at bounding box center [842, 25] width 34 height 12
click at [858, 23] on button "Vahid" at bounding box center [842, 25] width 34 height 12
click at [73, 111] on link "Retake test" at bounding box center [52, 110] width 73 height 13
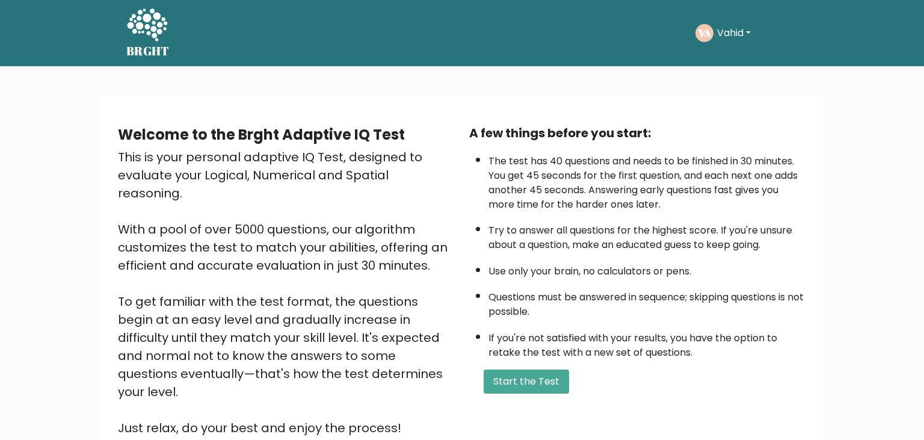
click at [755, 37] on button "Vahid" at bounding box center [734, 33] width 41 height 16
click at [743, 65] on link "Dashboard" at bounding box center [743, 64] width 95 height 19
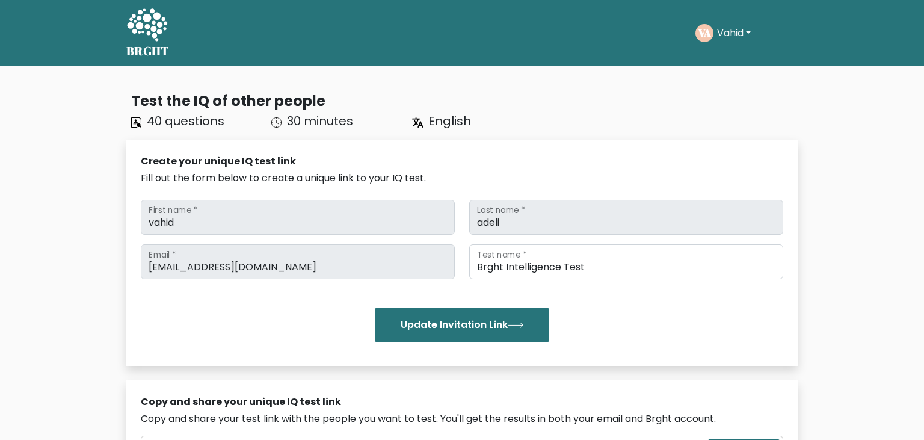
click at [728, 21] on div "VA Vahid Dashboard Profile Settings Logout" at bounding box center [747, 33] width 102 height 28
click at [728, 34] on button "Vahid" at bounding box center [734, 33] width 41 height 16
click at [731, 74] on link "Profile" at bounding box center [743, 77] width 95 height 19
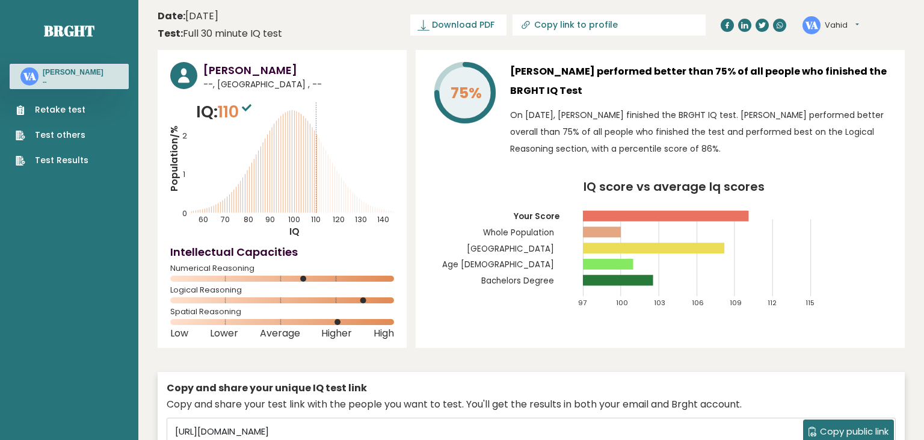
click at [61, 83] on p "--" at bounding box center [73, 82] width 61 height 8
click at [85, 30] on link "Brght" at bounding box center [69, 30] width 51 height 19
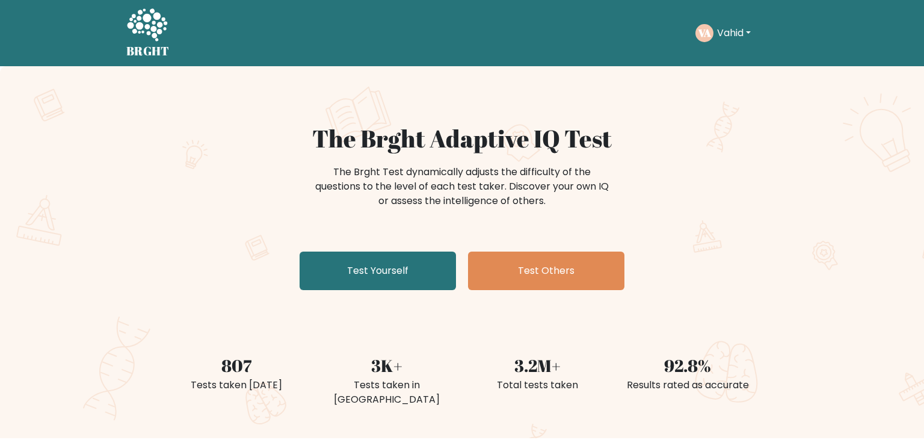
click at [742, 33] on button "Vahid" at bounding box center [734, 33] width 41 height 16
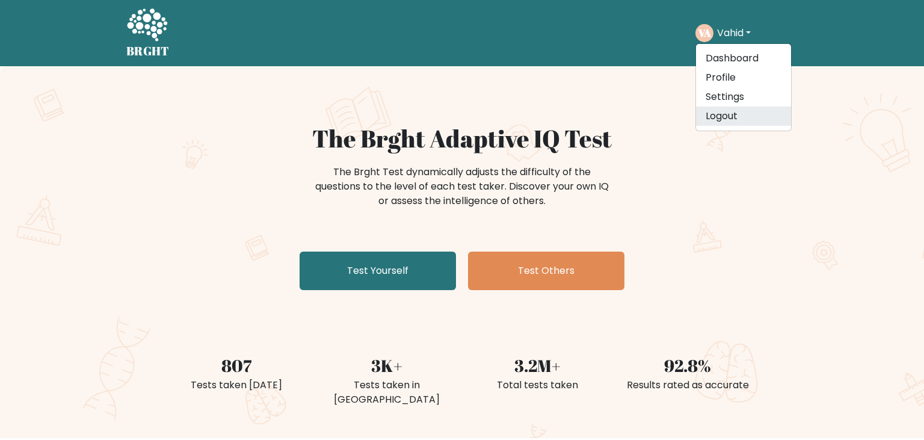
click at [725, 117] on link "Logout" at bounding box center [743, 116] width 95 height 19
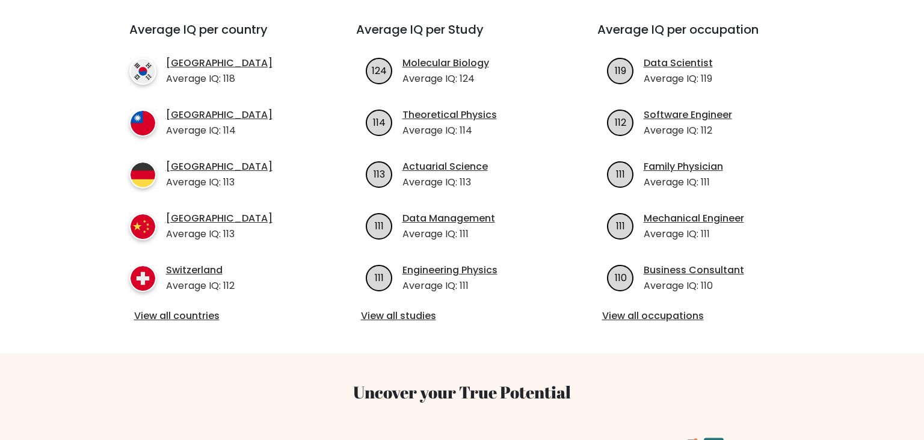
scroll to position [381, 0]
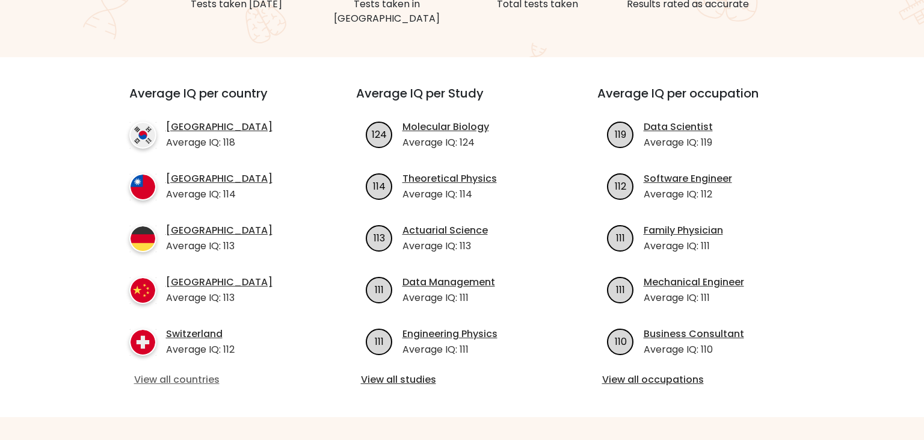
click at [178, 373] on link "View all countries" at bounding box center [221, 380] width 174 height 14
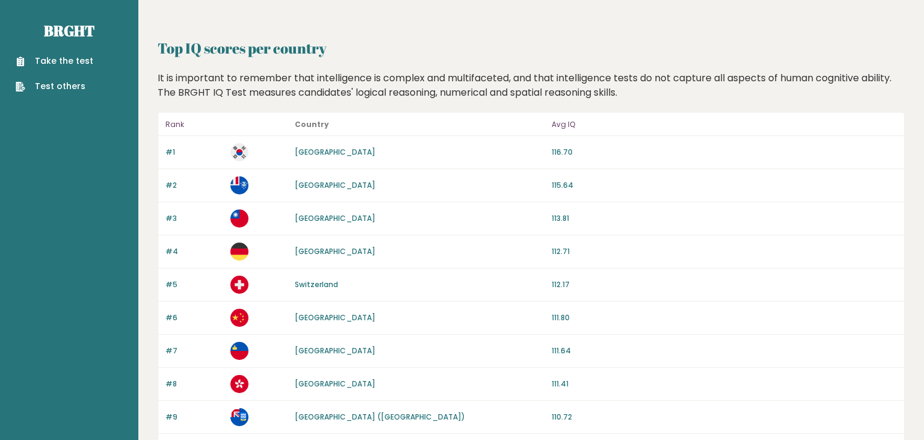
click at [58, 87] on link "Test others" at bounding box center [55, 86] width 78 height 13
click at [61, 61] on link "Take the test" at bounding box center [55, 61] width 78 height 13
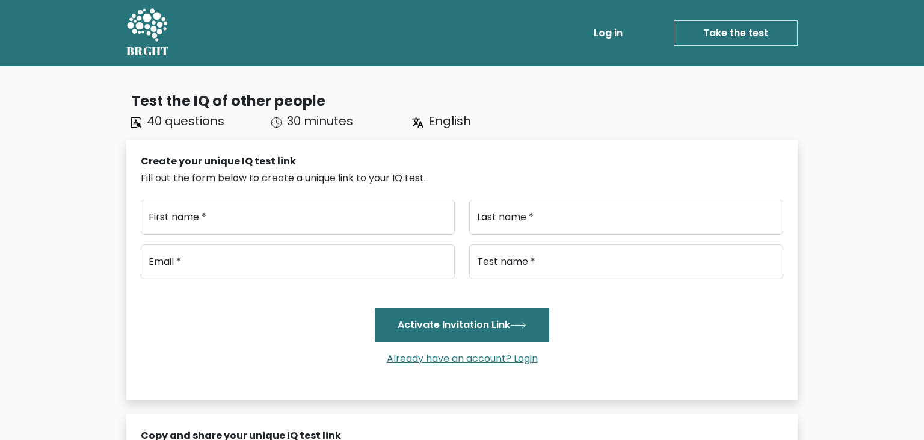
click at [406, 120] on div "English" at bounding box center [475, 121] width 140 height 18
click at [417, 118] on icon at bounding box center [417, 122] width 11 height 11
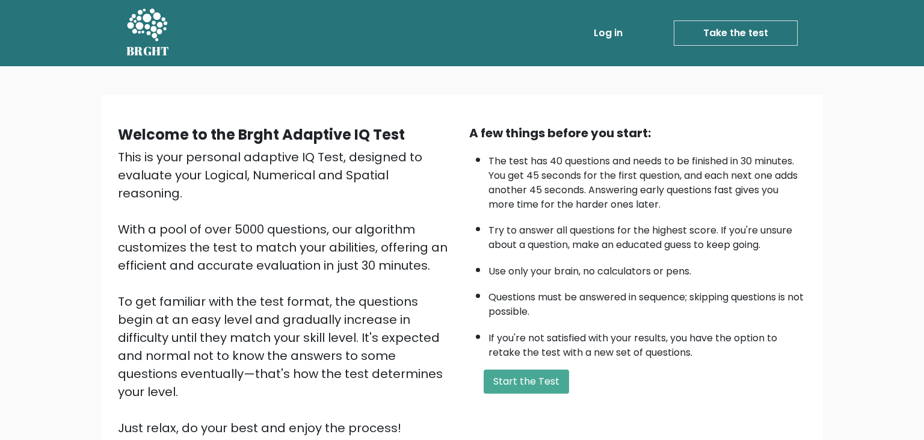
click at [612, 34] on link "Log in" at bounding box center [608, 33] width 39 height 24
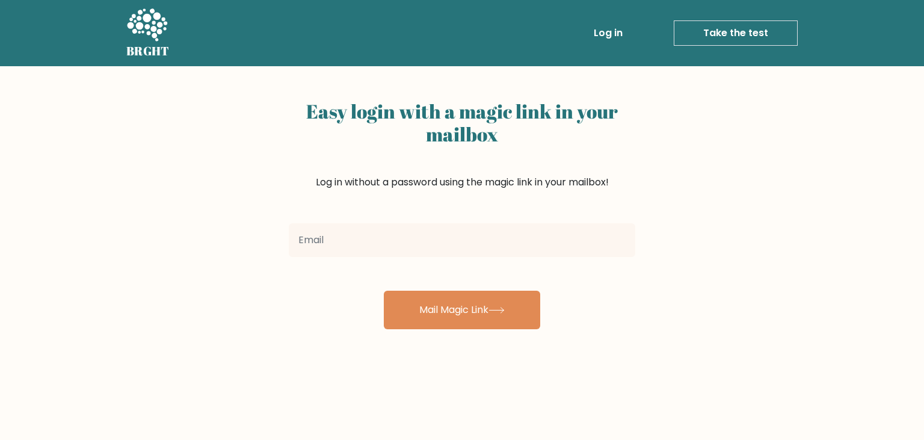
click at [362, 232] on input "email" at bounding box center [462, 240] width 347 height 34
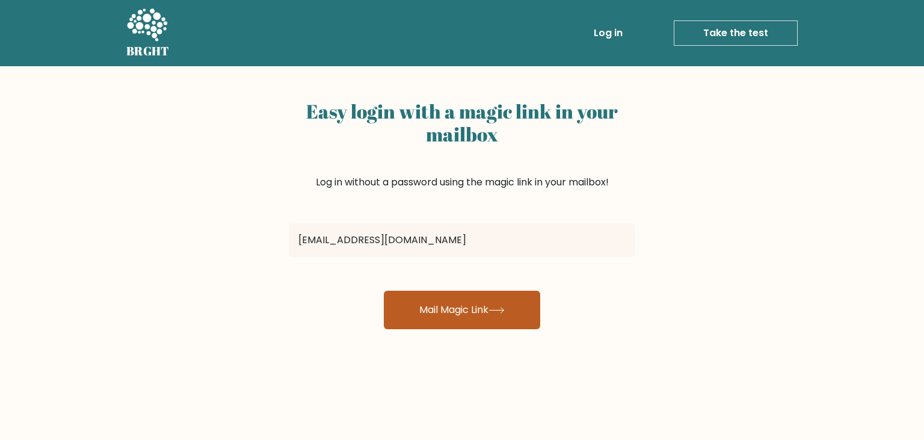
type input "vadeli89@gmail.com"
click at [495, 308] on icon at bounding box center [497, 310] width 16 height 7
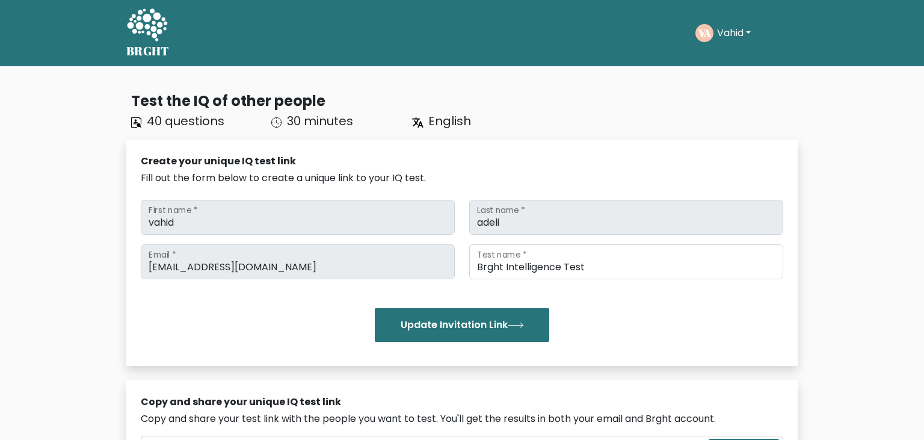
click at [752, 33] on button "Vahid" at bounding box center [734, 33] width 41 height 16
click at [741, 67] on link "Dashboard" at bounding box center [743, 58] width 95 height 19
click at [745, 34] on button "Vahid" at bounding box center [734, 33] width 41 height 16
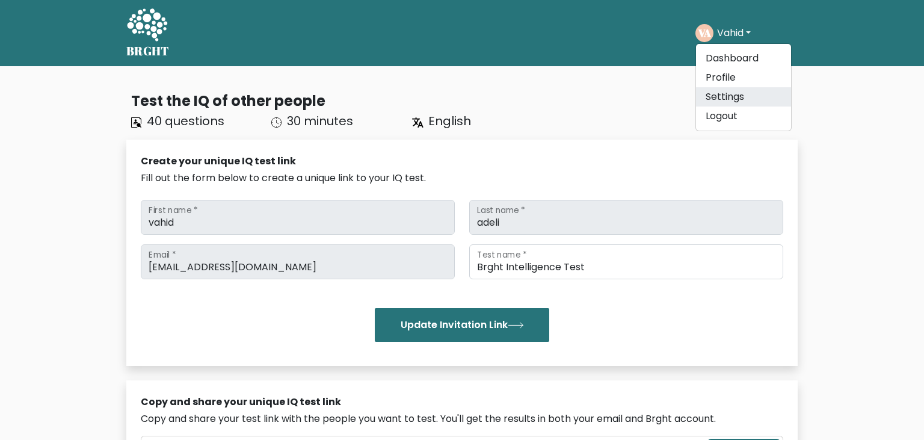
click at [731, 96] on link "Settings" at bounding box center [743, 96] width 95 height 19
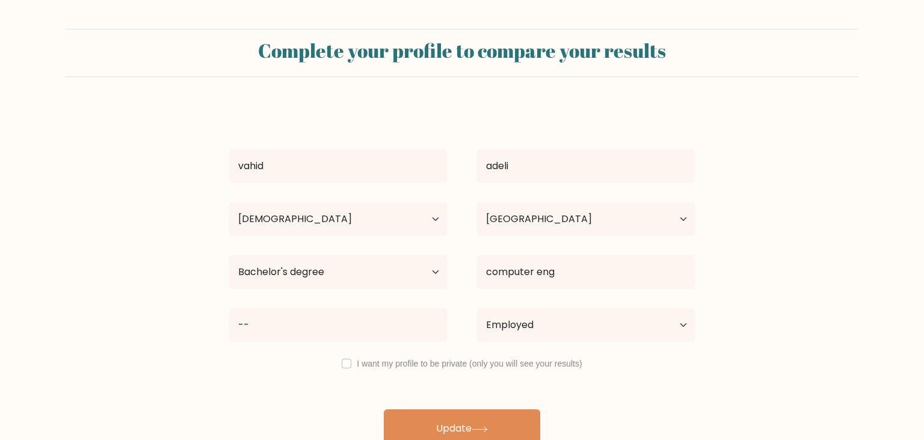
select select "35_44"
select select "DK"
select select "bachelors_degree"
select select "employed"
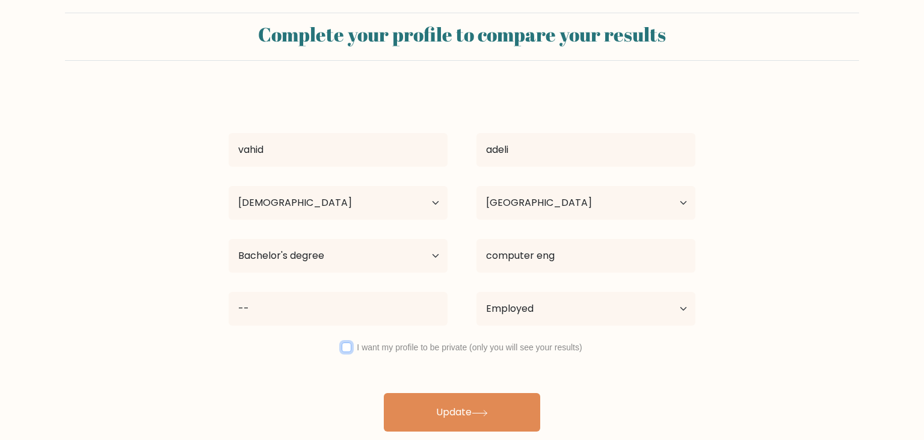
click at [346, 348] on input "checkbox" at bounding box center [347, 347] width 10 height 10
checkbox input "true"
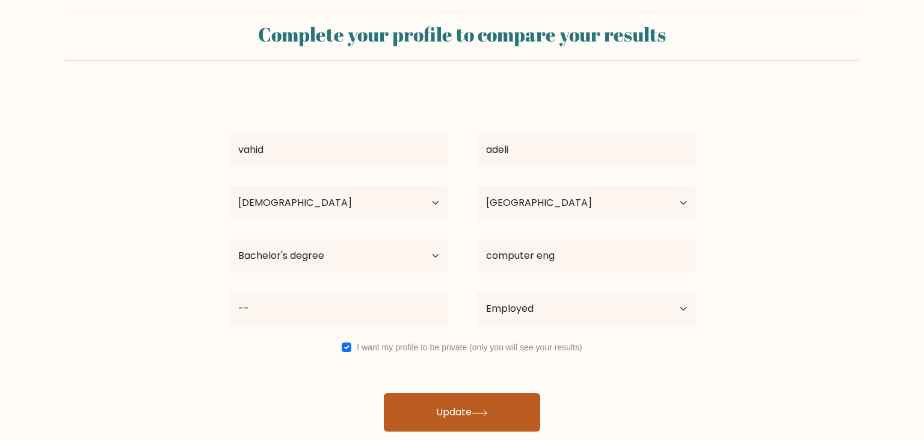
click at [475, 412] on icon at bounding box center [480, 413] width 16 height 7
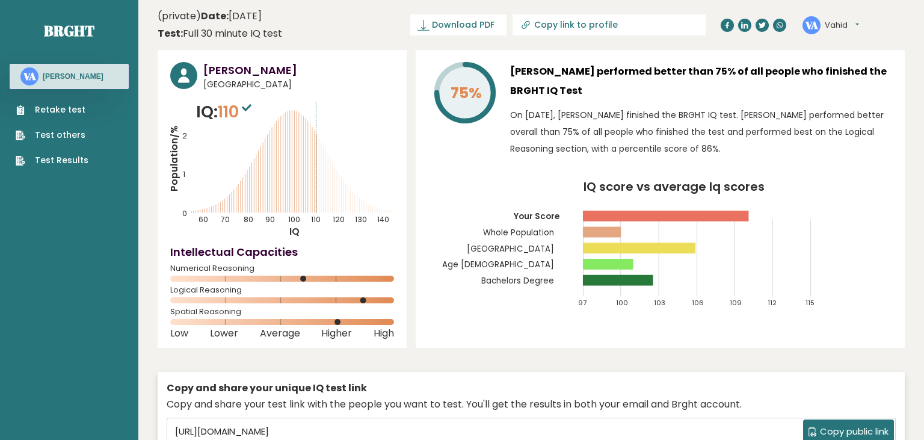
click at [179, 314] on span "Spatial Reasoning" at bounding box center [282, 311] width 224 height 5
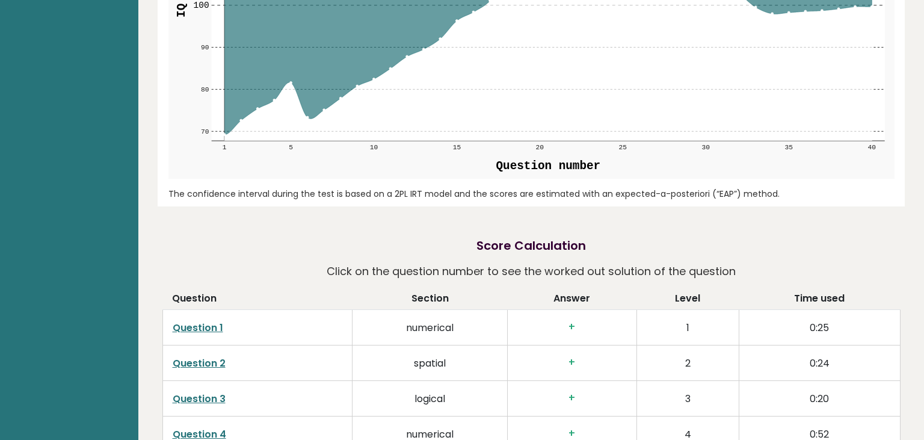
scroll to position [1690, 0]
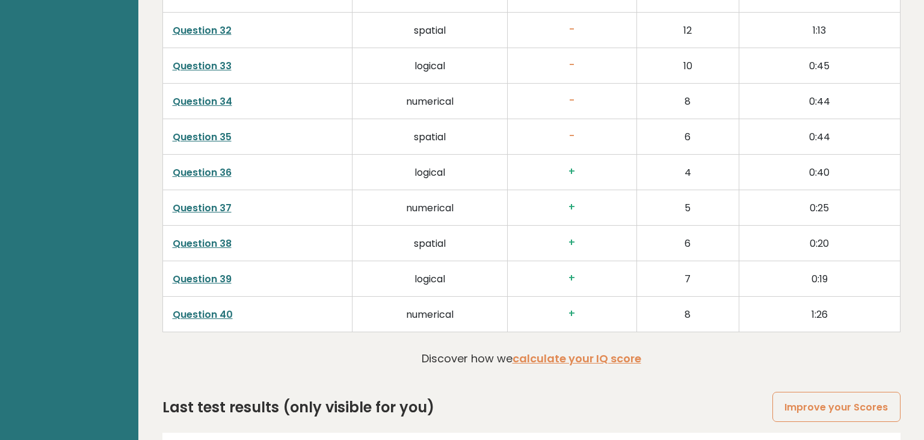
scroll to position [3080, 0]
